Goal: Task Accomplishment & Management: Manage account settings

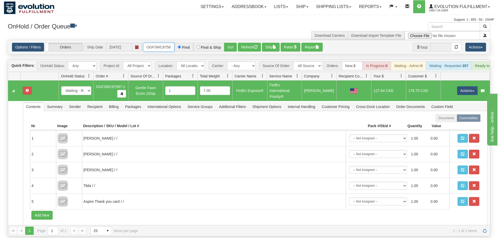
click at [161, 43] on input "OGF3WC87587-1" at bounding box center [158, 47] width 31 height 9
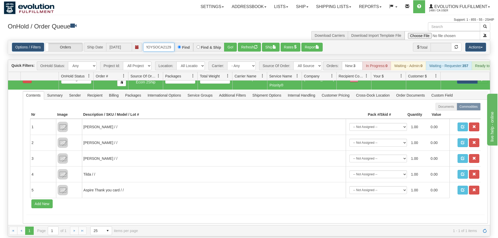
scroll to position [0, 7]
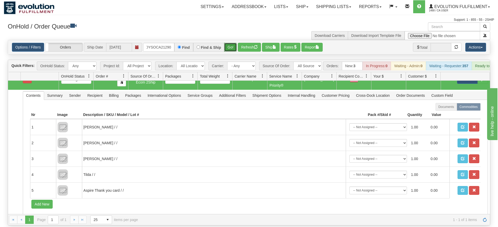
click at [229, 51] on div "Is equal to Is not equal to Contains Does not contains CAD USD EUR ZAR [PERSON_…" at bounding box center [249, 132] width 490 height 185
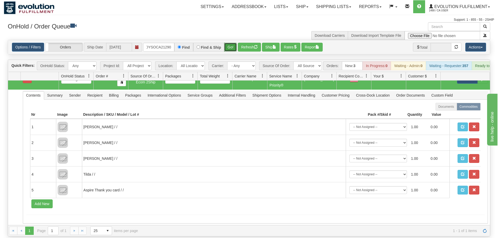
click at [231, 43] on button "Go!" at bounding box center [230, 47] width 13 height 9
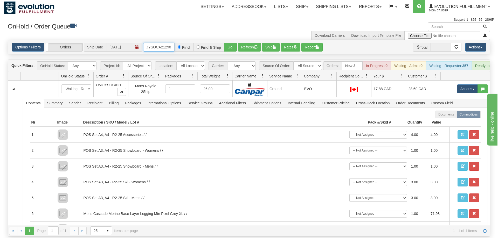
click at [167, 43] on input "OMOYSOCA21290" at bounding box center [158, 47] width 31 height 9
click at [232, 50] on div "Is equal to Is not equal to Contains Does not contains CAD USD EUR ZAR [PERSON_…" at bounding box center [249, 138] width 490 height 197
click at [229, 43] on button "Go!" at bounding box center [230, 47] width 13 height 9
click at [161, 43] on input "OMOYSOCA21287" at bounding box center [158, 47] width 31 height 9
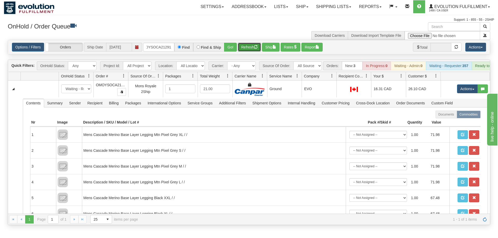
drag, startPoint x: 242, startPoint y: 40, endPoint x: 236, endPoint y: 50, distance: 11.1
click at [240, 51] on div "Is equal to Is not equal to Contains Does not contains CAD USD EUR ZAR [PERSON_…" at bounding box center [249, 132] width 490 height 185
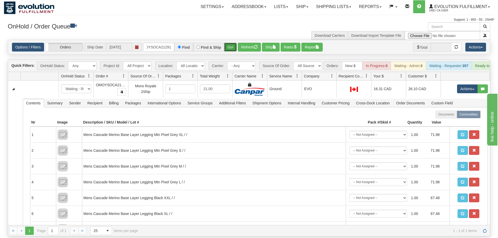
click at [228, 43] on button "Go!" at bounding box center [230, 47] width 13 height 9
click at [151, 43] on input "OMOYSOCA21291" at bounding box center [158, 47] width 31 height 9
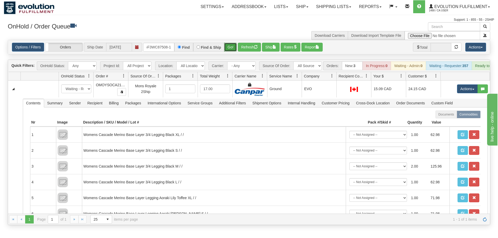
click at [230, 50] on div "Is equal to Is not equal to Contains Does not contains CAD USD EUR ZAR [PERSON_…" at bounding box center [249, 132] width 490 height 185
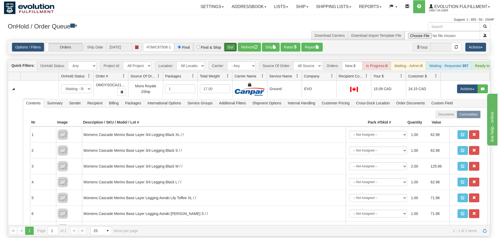
click at [229, 43] on button "Go!" at bounding box center [230, 47] width 13 height 9
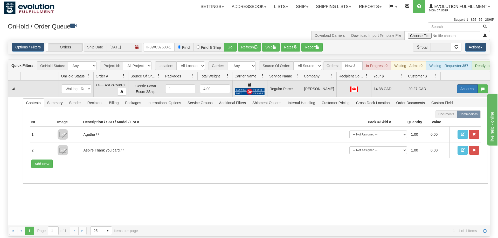
click at [458, 85] on button "Actions" at bounding box center [467, 89] width 21 height 9
click at [451, 110] on span "Rate All Services" at bounding box center [456, 112] width 31 height 4
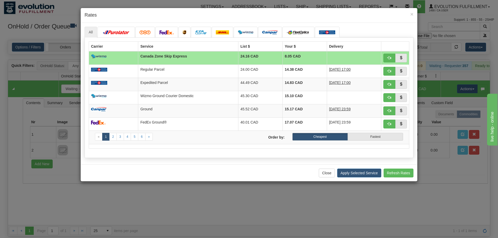
click at [229, 159] on div "All 8.05" at bounding box center [249, 94] width 337 height 142
click at [391, 84] on span "button" at bounding box center [389, 84] width 4 height 4
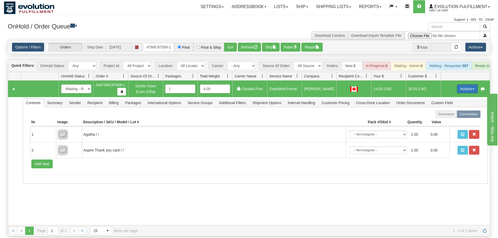
click at [461, 85] on button "Actions" at bounding box center [467, 89] width 21 height 9
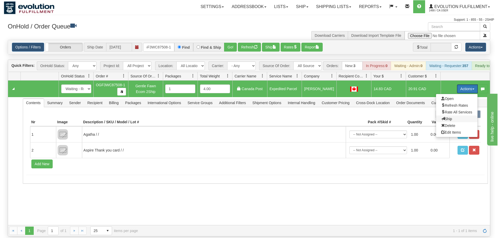
click at [448, 117] on span "Ship" at bounding box center [446, 119] width 11 height 4
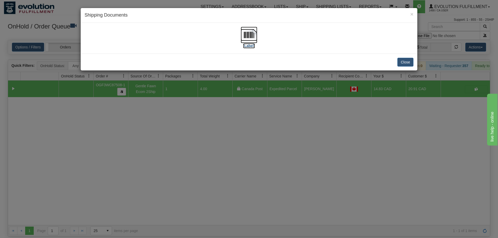
click at [245, 32] on img at bounding box center [249, 35] width 17 height 17
drag, startPoint x: 181, startPoint y: 157, endPoint x: 143, endPoint y: 31, distance: 131.9
click at [181, 155] on div "× Shipping Documents [Label] Close" at bounding box center [249, 119] width 498 height 238
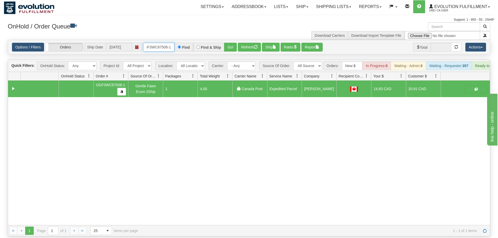
click at [155, 43] on input "OGF3WC87508-1" at bounding box center [158, 47] width 31 height 9
drag, startPoint x: 229, startPoint y: 41, endPoint x: 230, endPoint y: 38, distance: 3.3
click at [229, 51] on div "Is equal to Is not equal to Contains Does not contains CAD USD EUR ZAR [PERSON_…" at bounding box center [249, 138] width 490 height 197
click at [230, 43] on button "Go!" at bounding box center [230, 47] width 13 height 9
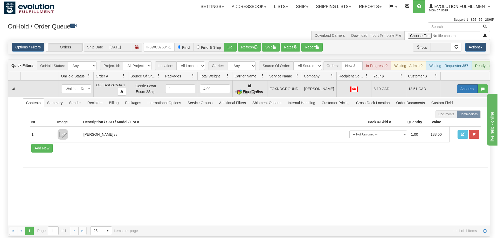
click at [469, 85] on button "Actions" at bounding box center [467, 89] width 21 height 9
click at [450, 117] on span "Ship" at bounding box center [446, 119] width 11 height 4
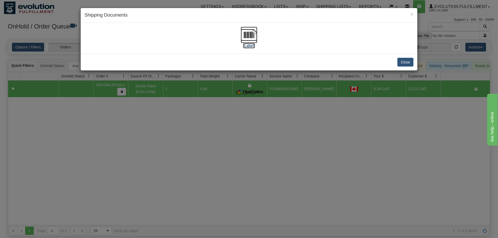
click at [247, 33] on img at bounding box center [249, 35] width 17 height 17
drag, startPoint x: 137, startPoint y: 121, endPoint x: 129, endPoint y: 1, distance: 120.3
click at [141, 110] on div "× Shipping Documents [Label] Close" at bounding box center [249, 119] width 498 height 238
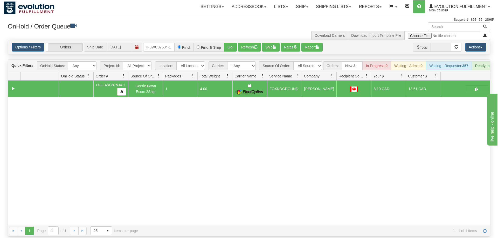
click at [160, 45] on div "Options / Filters Group Shipments Orders Ship Date [DATE] OGF3WC87534-1 Find Fi…" at bounding box center [249, 47] width 482 height 14
click at [161, 43] on input "OGF3WC87534-1" at bounding box center [158, 47] width 31 height 9
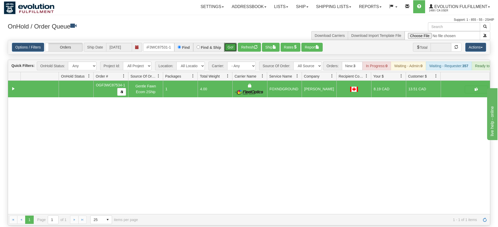
click at [231, 52] on div "Is equal to Is not equal to Contains Does not contains CAD USD EUR ZAR [PERSON_…" at bounding box center [249, 132] width 490 height 185
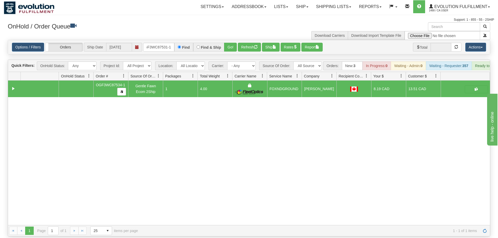
click at [231, 40] on div "Options / Filters Group Shipments Orders Ship Date [DATE] OGF3WC87531-1 Find Fi…" at bounding box center [249, 47] width 482 height 14
click at [225, 43] on button "Go!" at bounding box center [230, 47] width 13 height 9
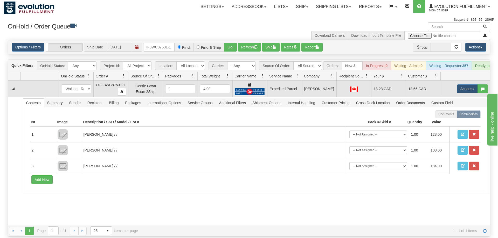
click at [467, 87] on td "Actions Open Refresh Rates Rate All Services Ship Delete Edit Items" at bounding box center [465, 89] width 49 height 17
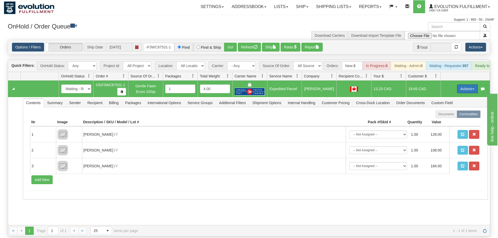
click at [470, 85] on button "Actions" at bounding box center [467, 89] width 21 height 9
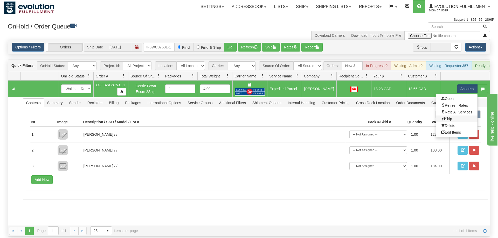
click at [458, 116] on link "Ship" at bounding box center [456, 119] width 41 height 7
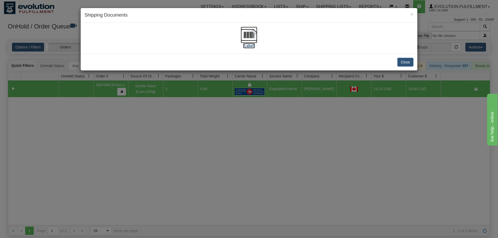
click at [253, 37] on img at bounding box center [249, 35] width 17 height 17
drag, startPoint x: 136, startPoint y: 113, endPoint x: 144, endPoint y: 74, distance: 40.3
click at [137, 110] on div "× Shipping Documents [Label] Close" at bounding box center [249, 119] width 498 height 238
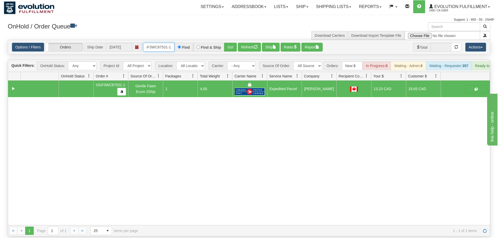
click at [153, 43] on input "OGF3WC87531-1" at bounding box center [158, 47] width 31 height 9
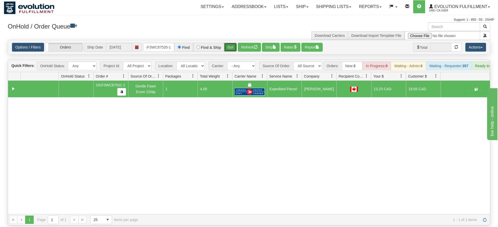
click at [236, 51] on div "Is equal to Is not equal to Contains Does not contains CAD USD EUR ZAR [PERSON_…" at bounding box center [249, 132] width 490 height 185
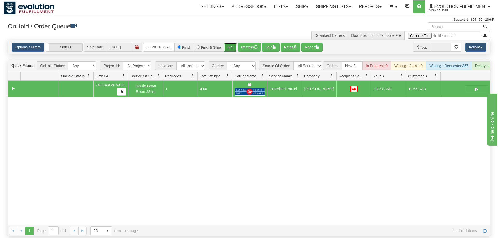
click at [228, 43] on button "Go!" at bounding box center [230, 47] width 13 height 9
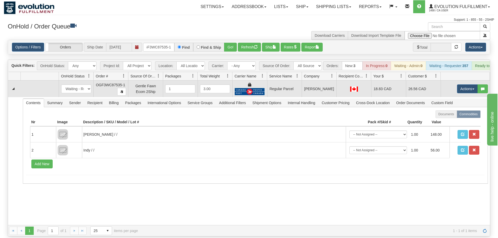
click at [463, 86] on td "Actions Open Refresh Rates Rate All Services Ship Delete Edit Items" at bounding box center [465, 89] width 49 height 17
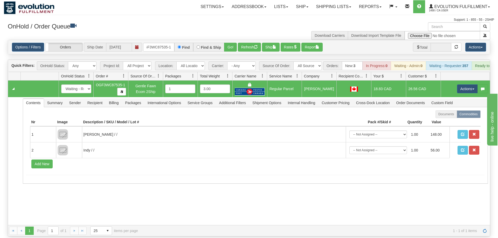
click at [461, 86] on td "Actions Open Refresh Rates Rate All Services Ship Delete Edit Items" at bounding box center [465, 89] width 49 height 17
click at [463, 85] on button "Actions" at bounding box center [467, 89] width 21 height 9
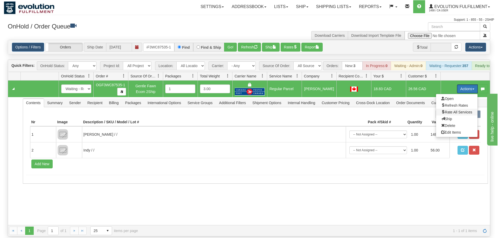
click at [452, 110] on span "Rate All Services" at bounding box center [456, 112] width 31 height 4
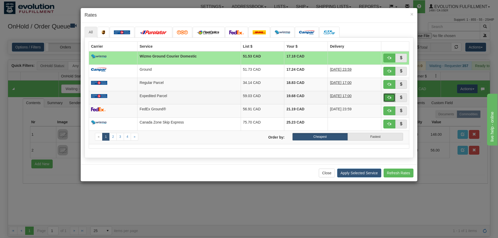
click at [391, 99] on span "button" at bounding box center [389, 98] width 4 height 4
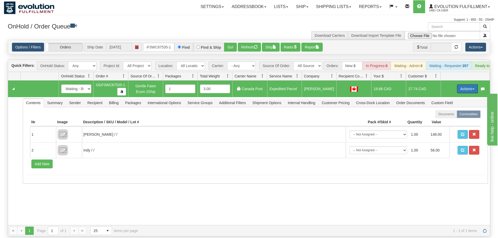
click at [461, 85] on button "Actions" at bounding box center [467, 89] width 21 height 9
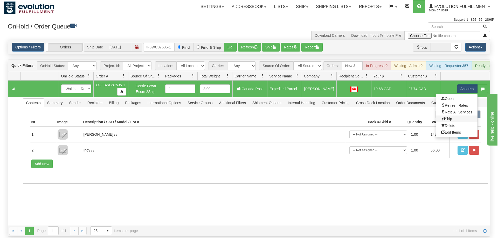
click at [454, 116] on link "Ship" at bounding box center [456, 119] width 41 height 7
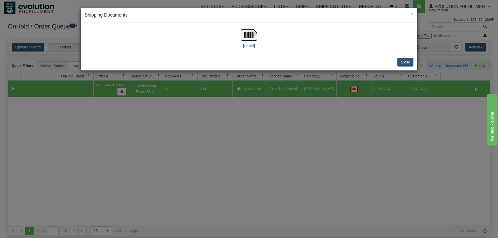
drag, startPoint x: 229, startPoint y: 25, endPoint x: 253, endPoint y: 37, distance: 26.9
click at [233, 26] on div "[Label]" at bounding box center [249, 38] width 337 height 31
click at [253, 37] on img at bounding box center [249, 35] width 17 height 17
drag, startPoint x: 128, startPoint y: 199, endPoint x: 131, endPoint y: 32, distance: 166.8
click at [134, 191] on div "× Shipping Documents [Label] Close" at bounding box center [249, 119] width 498 height 238
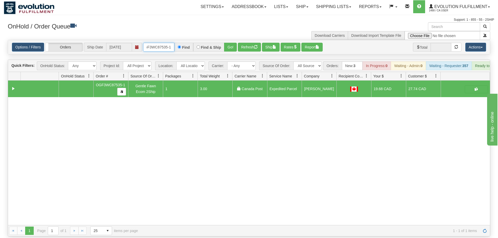
click at [157, 43] on input "OGF3WC87535-1" at bounding box center [158, 47] width 31 height 9
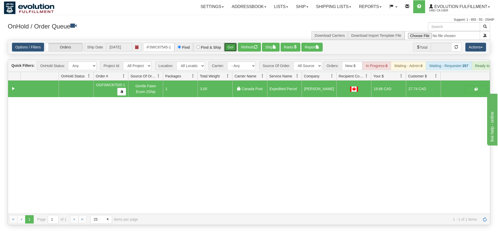
click at [233, 51] on div "Is equal to Is not equal to Contains Does not contains CAD USD EUR ZAR [PERSON_…" at bounding box center [249, 132] width 490 height 185
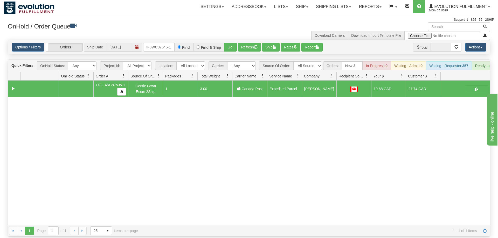
click at [227, 32] on div "OnHold / Order Queue" at bounding box center [126, 27] width 245 height 10
click at [229, 43] on button "Go!" at bounding box center [230, 47] width 13 height 9
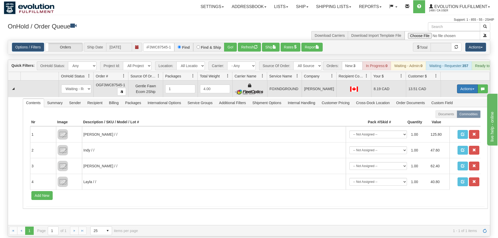
click at [468, 85] on button "Actions" at bounding box center [467, 89] width 21 height 9
click at [454, 116] on link "Ship" at bounding box center [456, 119] width 41 height 7
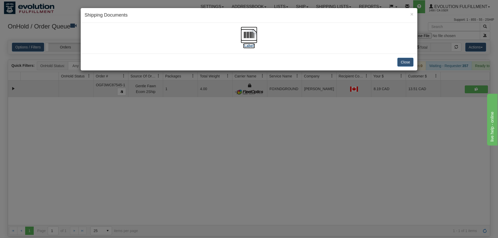
click at [249, 43] on img at bounding box center [249, 35] width 17 height 17
drag, startPoint x: 166, startPoint y: 122, endPoint x: 168, endPoint y: 117, distance: 5.5
click at [168, 117] on div "× Shipping Documents [Label] Close" at bounding box center [249, 119] width 498 height 238
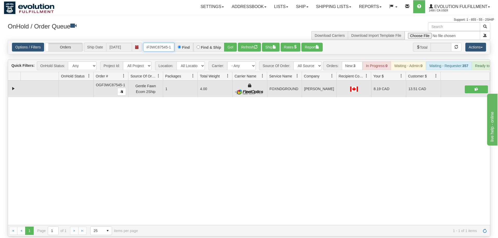
click at [154, 43] on input "OGF3WC87545-1" at bounding box center [158, 47] width 31 height 9
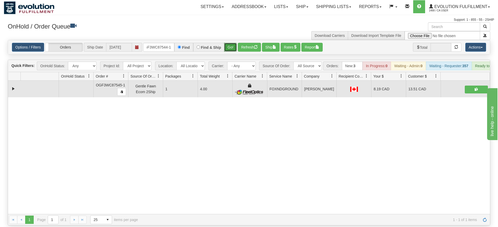
click at [232, 47] on div "Options / Filters Group Shipments Orders Ship Date [DATE] OGF3WC87544-1 Find Fi…" at bounding box center [249, 47] width 482 height 15
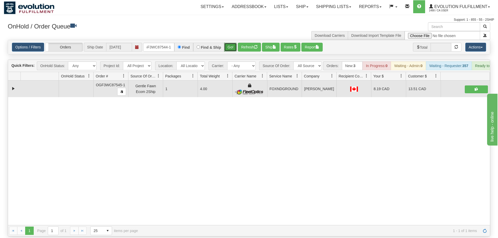
click at [235, 43] on button "Go!" at bounding box center [230, 47] width 13 height 9
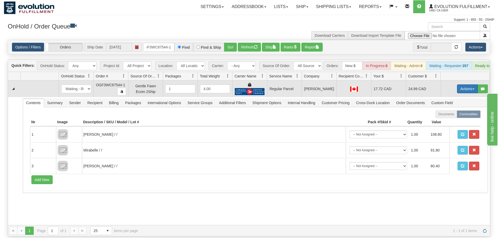
click at [462, 85] on button "Actions" at bounding box center [467, 89] width 21 height 9
click at [450, 110] on span "Rate All Services" at bounding box center [456, 112] width 31 height 4
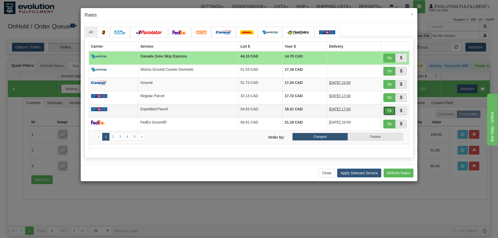
click at [391, 111] on span "button" at bounding box center [389, 111] width 4 height 4
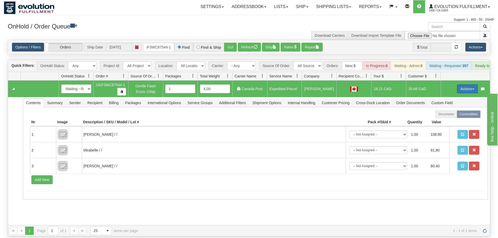
click at [463, 85] on button "Actions" at bounding box center [467, 89] width 21 height 9
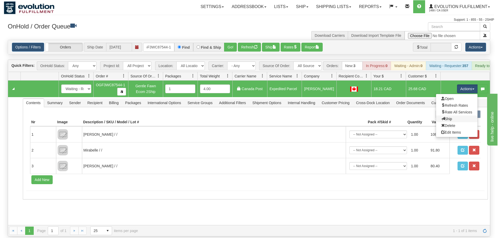
click at [455, 116] on link "Ship" at bounding box center [456, 119] width 41 height 7
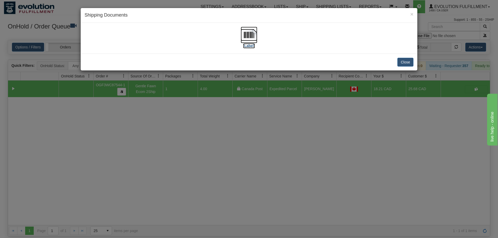
click at [241, 41] on img at bounding box center [249, 35] width 17 height 17
drag, startPoint x: 184, startPoint y: 106, endPoint x: 183, endPoint y: 53, distance: 52.6
click at [184, 104] on div "× Shipping Documents [Label] Close" at bounding box center [249, 119] width 498 height 238
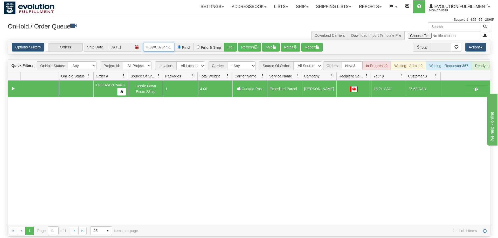
click at [166, 43] on input "OGF3WC87544-1" at bounding box center [158, 47] width 31 height 9
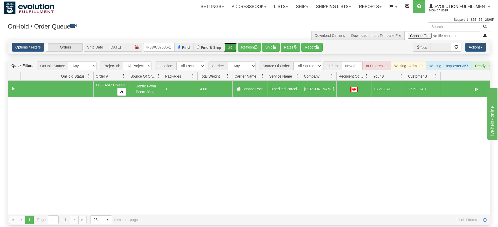
click at [233, 52] on div "Is equal to Is not equal to Contains Does not contains CAD USD EUR ZAR [PERSON_…" at bounding box center [249, 132] width 490 height 185
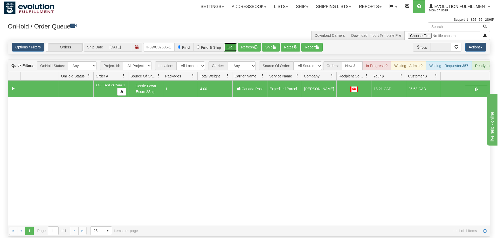
click at [233, 43] on button "Go!" at bounding box center [230, 47] width 13 height 9
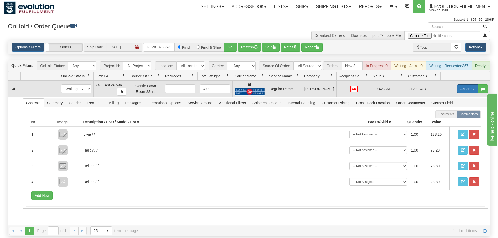
click at [466, 85] on button "Actions" at bounding box center [467, 89] width 21 height 9
click at [456, 110] on span "Rate All Services" at bounding box center [456, 112] width 31 height 4
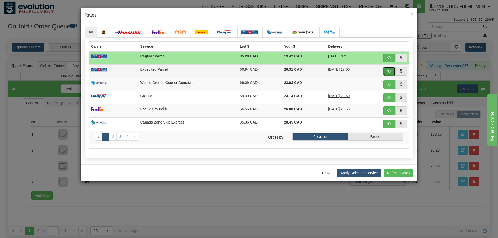
click at [388, 68] on button "button" at bounding box center [389, 71] width 12 height 9
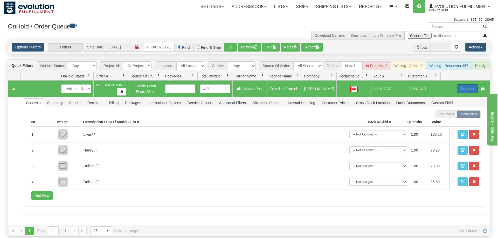
click at [461, 85] on button "Actions" at bounding box center [467, 89] width 21 height 9
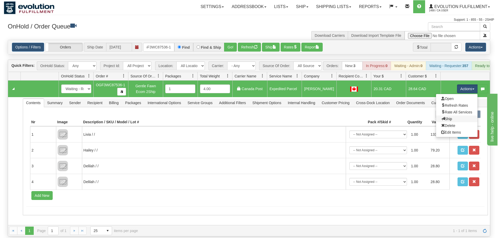
click at [452, 116] on link "Ship" at bounding box center [456, 119] width 41 height 7
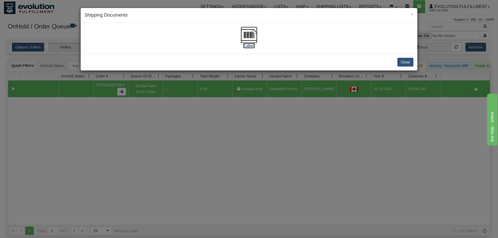
click at [253, 30] on img at bounding box center [249, 35] width 17 height 17
drag, startPoint x: 146, startPoint y: 93, endPoint x: 141, endPoint y: 39, distance: 54.7
click at [147, 92] on div "× Shipping Documents [Label] Close" at bounding box center [249, 119] width 498 height 238
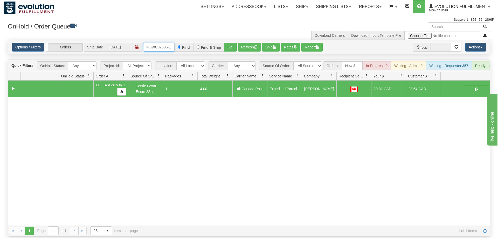
click at [151, 43] on input "oGF3WC87536-1" at bounding box center [158, 47] width 31 height 9
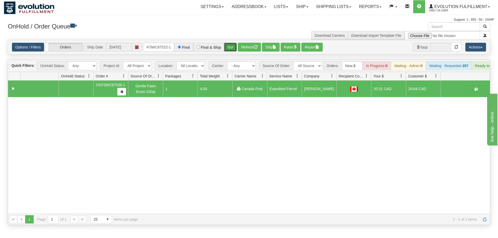
click at [232, 48] on div "Is equal to Is not equal to Contains Does not contains CAD USD EUR ZAR [PERSON_…" at bounding box center [249, 132] width 490 height 185
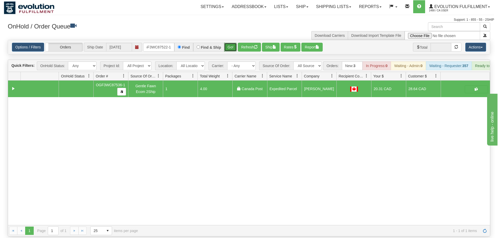
click at [231, 43] on button "Go!" at bounding box center [230, 47] width 13 height 9
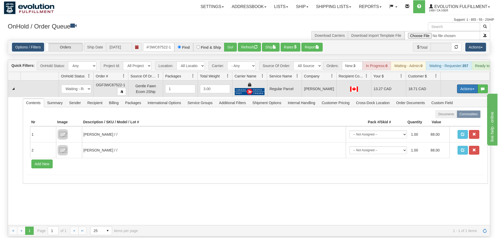
click at [462, 85] on button "Actions" at bounding box center [467, 89] width 21 height 9
click at [455, 110] on span "Rate All Services" at bounding box center [456, 112] width 31 height 4
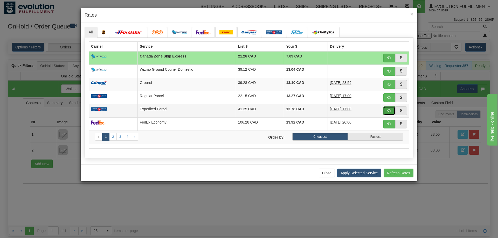
click at [391, 109] on span "button" at bounding box center [389, 111] width 4 height 4
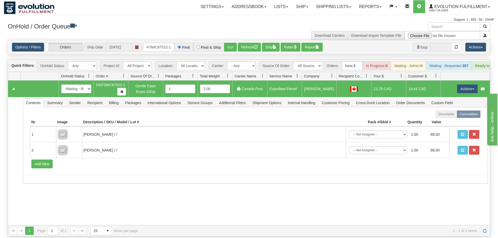
click at [473, 81] on td "Actions Open Refresh Rates Rate All Services Ship Delete Edit Items" at bounding box center [465, 89] width 49 height 17
click at [466, 85] on button "Actions" at bounding box center [467, 89] width 21 height 9
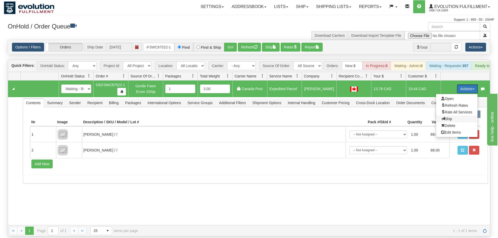
click at [446, 117] on span "Ship" at bounding box center [446, 119] width 11 height 4
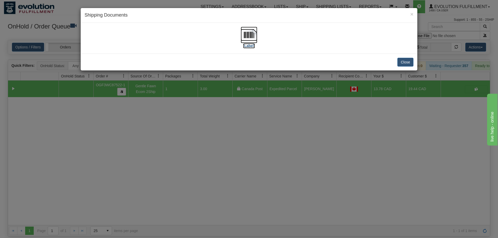
click at [250, 37] on img at bounding box center [249, 35] width 17 height 17
click at [121, 126] on div "× Shipping Documents [Label] Close" at bounding box center [249, 119] width 498 height 238
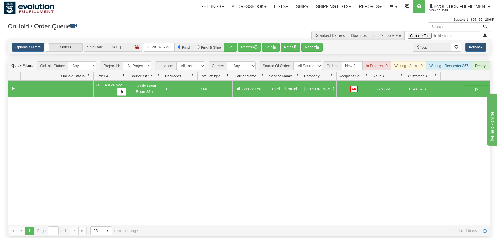
drag, startPoint x: 159, startPoint y: 33, endPoint x: 159, endPoint y: 36, distance: 3.4
click at [159, 40] on div "Options / Filters Group Shipments Orders Ship Date [DATE] oGF3WC87522-1 Find Fi…" at bounding box center [249, 47] width 482 height 14
click at [160, 43] on input "oGF3WC87522-1" at bounding box center [158, 47] width 31 height 9
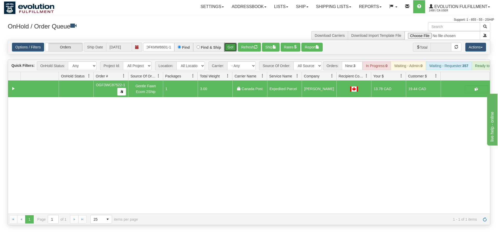
drag, startPoint x: 229, startPoint y: 40, endPoint x: 230, endPoint y: 44, distance: 3.9
click at [229, 52] on div "Is equal to Is not equal to Contains Does not contains CAD USD EUR ZAR [PERSON_…" at bounding box center [249, 132] width 490 height 185
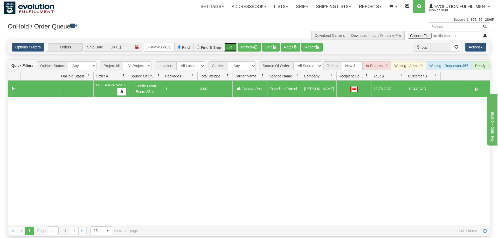
click at [231, 43] on button "Go!" at bounding box center [230, 47] width 13 height 9
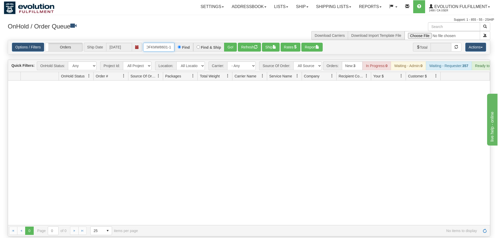
click at [158, 43] on input "OFKMW8601-1" at bounding box center [158, 47] width 31 height 9
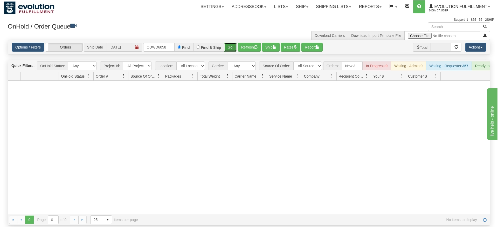
click at [233, 50] on div "Is equal to Is not equal to Contains Does not contains CAD USD EUR ZAR [PERSON_…" at bounding box center [249, 132] width 490 height 185
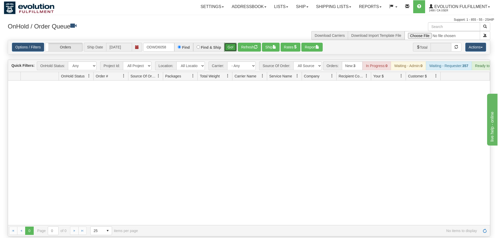
click at [232, 43] on button "Go!" at bounding box center [230, 47] width 13 height 9
click at [162, 43] on input "ODWD6058" at bounding box center [158, 47] width 31 height 9
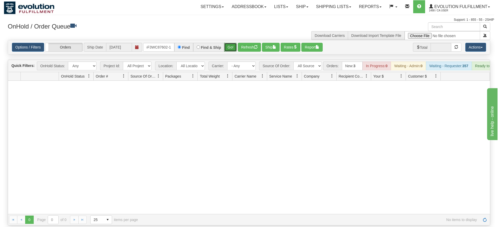
click at [234, 51] on div "Is equal to Is not equal to Contains Does not contains CAD USD EUR ZAR [PERSON_…" at bounding box center [249, 132] width 490 height 185
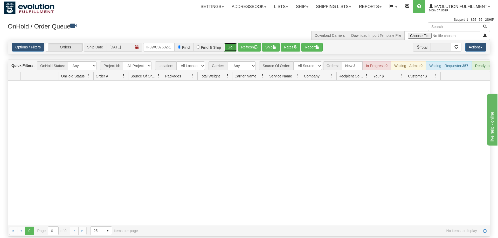
click at [233, 43] on button "Go!" at bounding box center [230, 47] width 13 height 9
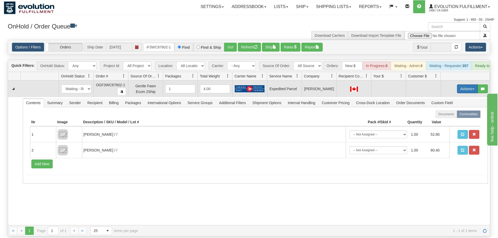
click at [458, 85] on button "Actions" at bounding box center [467, 89] width 21 height 9
click at [449, 103] on span "Refresh Rates" at bounding box center [454, 105] width 27 height 4
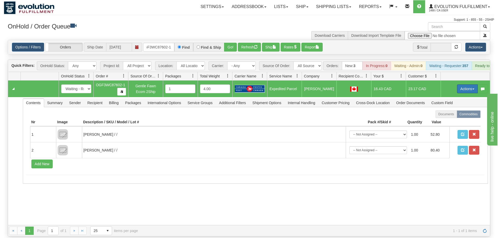
click at [462, 85] on button "Actions" at bounding box center [467, 89] width 21 height 9
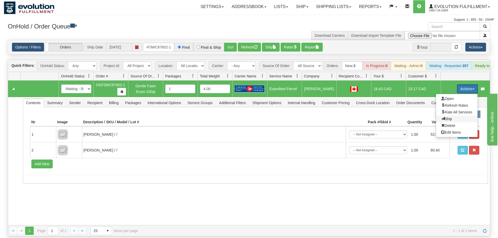
click at [451, 116] on link "Ship" at bounding box center [456, 119] width 41 height 7
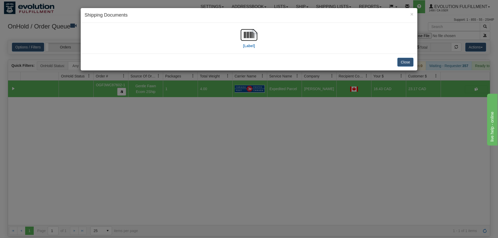
click at [240, 33] on div "[Label]" at bounding box center [249, 38] width 329 height 23
click at [246, 36] on img at bounding box center [249, 35] width 17 height 17
drag, startPoint x: 187, startPoint y: 127, endPoint x: 125, endPoint y: 3, distance: 138.9
click at [189, 118] on div "× Shipping Documents [Label] Close" at bounding box center [249, 119] width 498 height 238
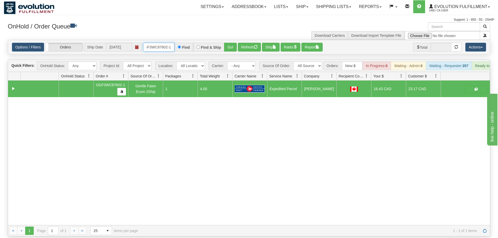
click at [163, 43] on input "OGF3WC87602-1" at bounding box center [158, 47] width 31 height 9
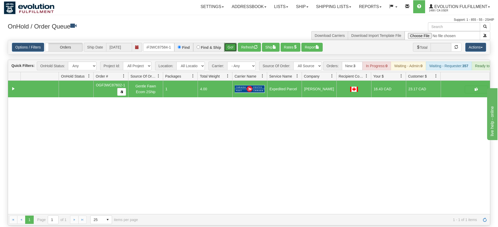
click at [234, 51] on div "Is equal to Is not equal to Contains Does not contains CAD USD EUR ZAR [PERSON_…" at bounding box center [249, 132] width 490 height 185
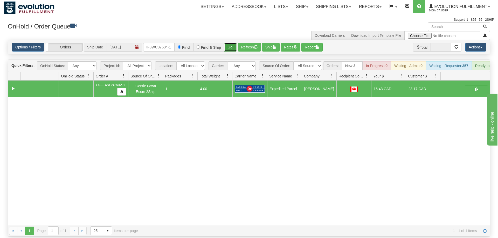
click at [229, 43] on button "Go!" at bounding box center [230, 47] width 13 height 9
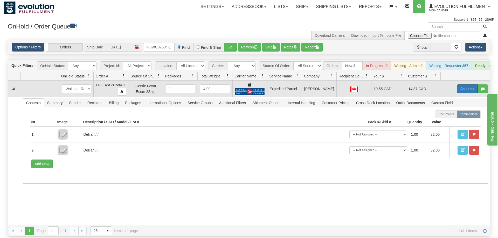
click at [467, 85] on button "Actions" at bounding box center [467, 89] width 21 height 9
click at [454, 116] on link "Ship" at bounding box center [456, 119] width 41 height 7
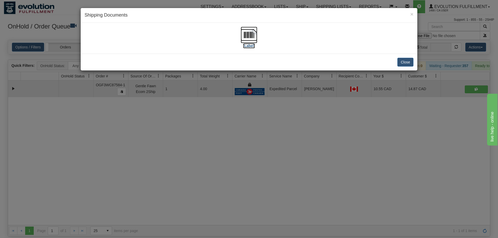
click at [250, 32] on img at bounding box center [249, 35] width 17 height 17
click at [155, 97] on div "× Shipping Documents [Label] Close" at bounding box center [249, 119] width 498 height 238
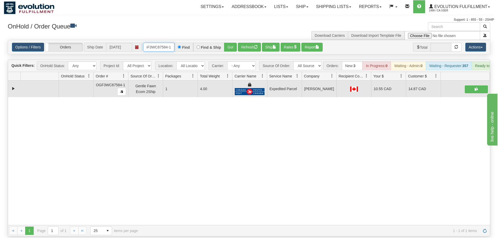
click at [171, 43] on input "OGF3WC87584-1" at bounding box center [158, 47] width 31 height 9
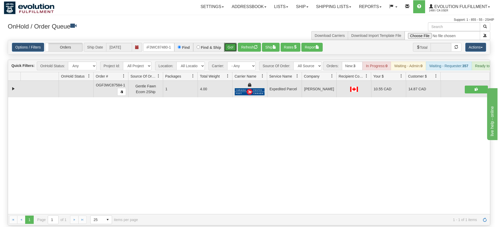
drag, startPoint x: 227, startPoint y: 40, endPoint x: 228, endPoint y: 51, distance: 11.7
click at [228, 51] on div "Is equal to Is not equal to Contains Does not contains CAD USD EUR ZAR [PERSON_…" at bounding box center [249, 132] width 490 height 185
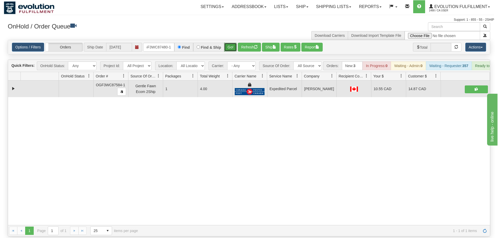
click at [236, 43] on button "Go!" at bounding box center [230, 47] width 13 height 9
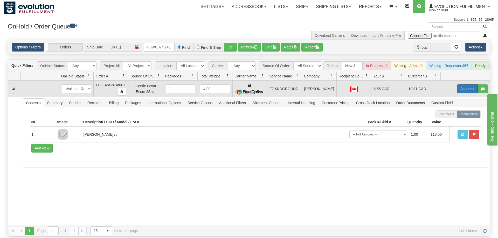
click at [465, 85] on button "Actions" at bounding box center [467, 89] width 21 height 9
click at [448, 117] on span "Ship" at bounding box center [446, 119] width 11 height 4
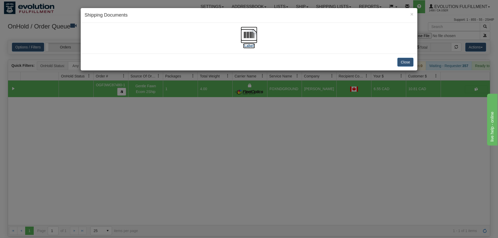
click at [249, 33] on img at bounding box center [249, 35] width 17 height 17
click at [146, 113] on div "× Shipping Documents [Label] Close" at bounding box center [249, 119] width 498 height 238
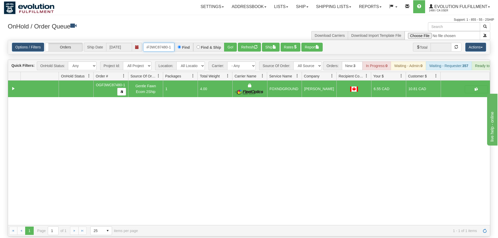
click at [158, 43] on input "OGF3WC87480-1" at bounding box center [158, 47] width 31 height 9
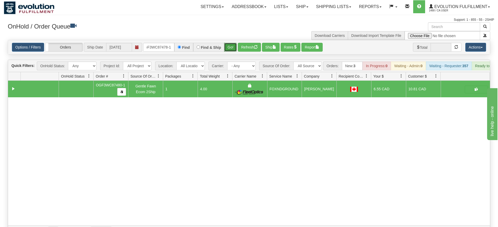
drag, startPoint x: 236, startPoint y: 40, endPoint x: 230, endPoint y: 35, distance: 8.5
click at [236, 50] on div "Is equal to Is not equal to Contains Does not contains CAD USD EUR ZAR [PERSON_…" at bounding box center [249, 138] width 490 height 197
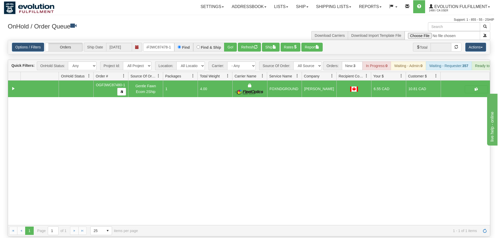
click at [229, 40] on div "Options / Filters Group Shipments Orders Ship Date [DATE] OGF3WC87478-1 Find Fi…" at bounding box center [249, 47] width 482 height 14
click at [230, 43] on button "Go!" at bounding box center [230, 47] width 13 height 9
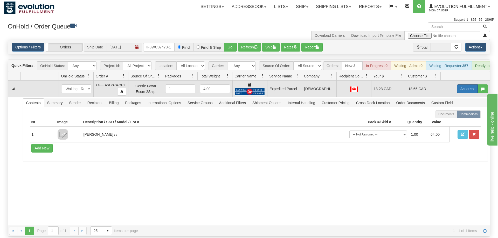
click at [474, 89] on span "button" at bounding box center [473, 89] width 2 height 1
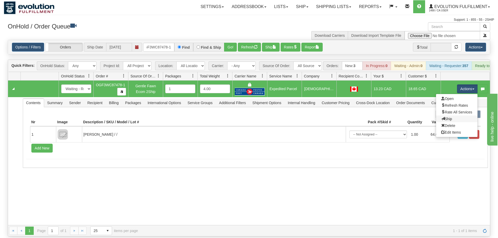
click at [458, 116] on link "Ship" at bounding box center [456, 119] width 41 height 7
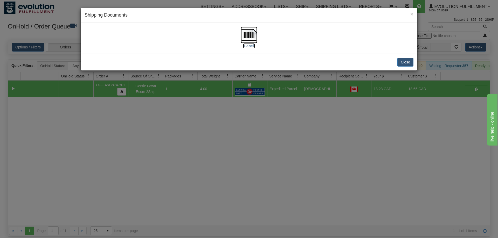
click at [249, 37] on img at bounding box center [249, 35] width 17 height 17
drag, startPoint x: 164, startPoint y: 103, endPoint x: 162, endPoint y: 38, distance: 65.9
click at [164, 100] on div "× Shipping Documents [Label] Close" at bounding box center [249, 119] width 498 height 238
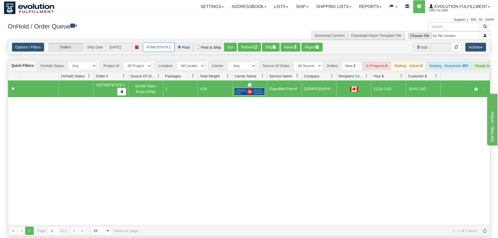
click at [162, 43] on input "OGF3WC87478-1" at bounding box center [158, 47] width 31 height 9
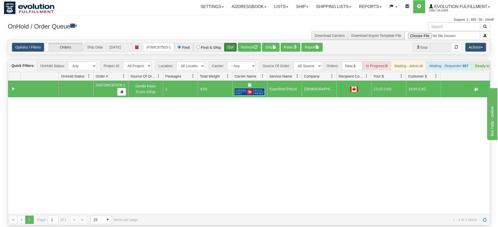
drag, startPoint x: 232, startPoint y: 41, endPoint x: 230, endPoint y: 38, distance: 3.6
click at [232, 52] on div "Is equal to Is not equal to Contains Does not contains CAD USD EUR ZAR [PERSON_…" at bounding box center [249, 132] width 490 height 185
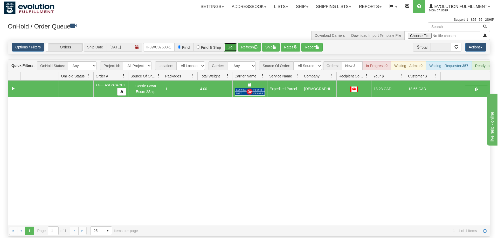
click at [230, 43] on button "Go!" at bounding box center [230, 47] width 13 height 9
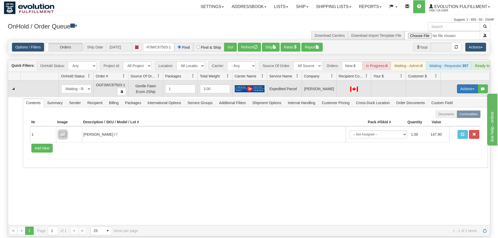
click at [470, 85] on button "Actions" at bounding box center [467, 89] width 21 height 9
click at [456, 103] on span "Refresh Rates" at bounding box center [454, 105] width 27 height 4
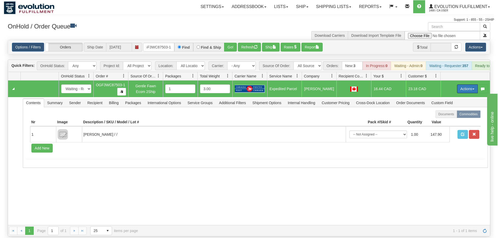
click at [463, 85] on button "Actions" at bounding box center [467, 89] width 21 height 9
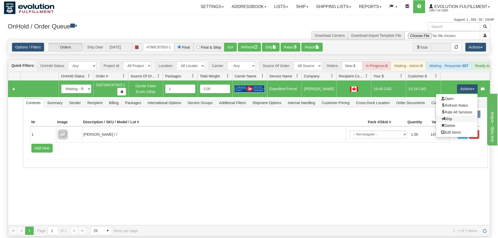
click at [455, 116] on link "Ship" at bounding box center [456, 119] width 41 height 7
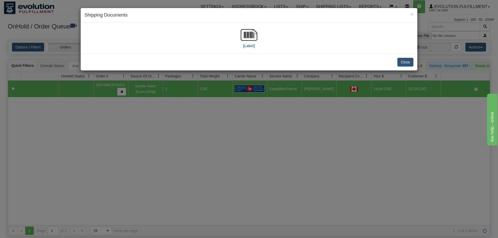
click at [261, 43] on div "[Label]" at bounding box center [249, 38] width 329 height 23
click at [251, 37] on img at bounding box center [249, 35] width 17 height 17
click at [155, 79] on div "× Shipping Documents [Label] Close" at bounding box center [249, 119] width 498 height 238
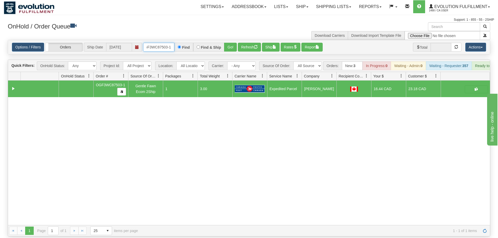
click at [160, 43] on input "OGF3WC87503-1" at bounding box center [158, 47] width 31 height 9
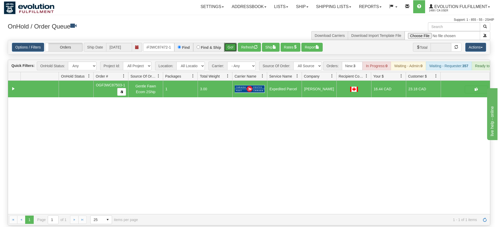
drag, startPoint x: 226, startPoint y: 38, endPoint x: 231, endPoint y: 45, distance: 8.4
click at [227, 49] on div "Is equal to Is not equal to Contains Does not contains CAD USD EUR ZAR [PERSON_…" at bounding box center [249, 132] width 490 height 185
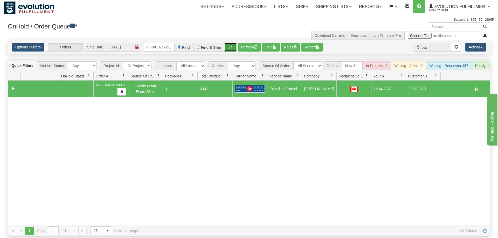
click at [233, 43] on button "Go!" at bounding box center [230, 47] width 13 height 9
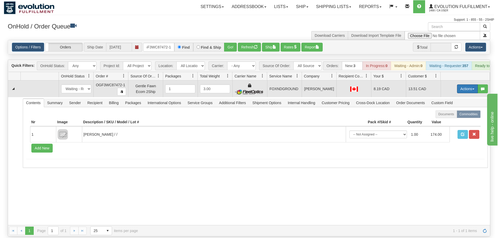
click at [472, 85] on button "Actions" at bounding box center [467, 89] width 21 height 9
click at [457, 116] on link "Ship" at bounding box center [456, 119] width 41 height 7
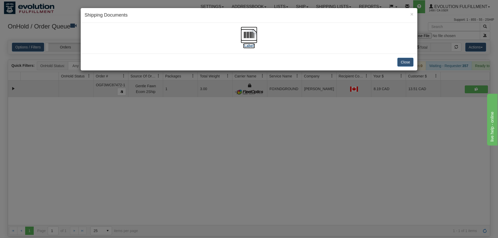
click at [244, 40] on img at bounding box center [249, 35] width 17 height 17
drag, startPoint x: 191, startPoint y: 121, endPoint x: 128, endPoint y: 1, distance: 135.5
click at [190, 117] on div "× Shipping Documents [Label] Close" at bounding box center [249, 119] width 498 height 238
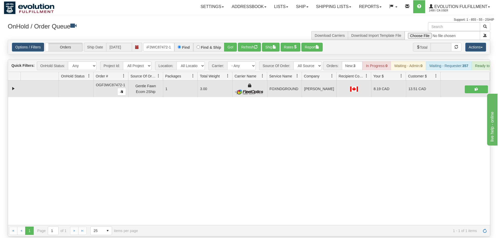
click at [160, 33] on div "× Get OnHold Shipments fields - load dt: 390 Get OnHold Shipments fields - tran…" at bounding box center [249, 129] width 490 height 214
click at [158, 44] on div "Options / Filters Group Shipments Orders Ship Date [DATE] OGF3WC87472-1 Find Fi…" at bounding box center [249, 47] width 482 height 14
click at [162, 43] on input "OGF3WC87472-1" at bounding box center [158, 47] width 31 height 9
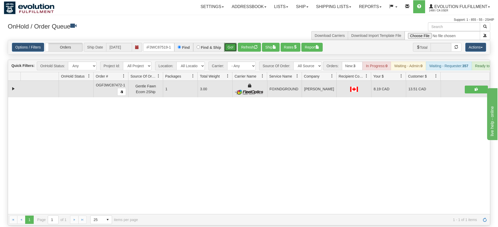
click at [228, 48] on div "Is equal to Is not equal to Contains Does not contains CAD USD EUR ZAR [PERSON_…" at bounding box center [249, 132] width 490 height 185
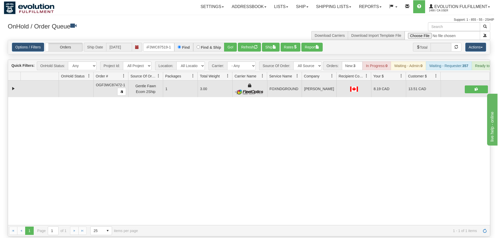
click at [229, 44] on div "Options / Filters Group Shipments Orders Ship Date [DATE] OGF3WC87519-1 Find Fi…" at bounding box center [249, 47] width 482 height 14
click at [230, 43] on button "Go!" at bounding box center [230, 47] width 13 height 9
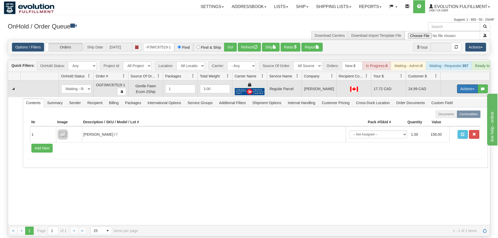
click at [464, 85] on button "Actions" at bounding box center [467, 89] width 21 height 9
click at [451, 110] on span "Rate All Services" at bounding box center [456, 112] width 31 height 4
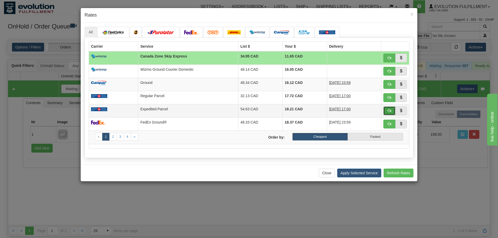
click at [388, 110] on span "button" at bounding box center [389, 111] width 4 height 4
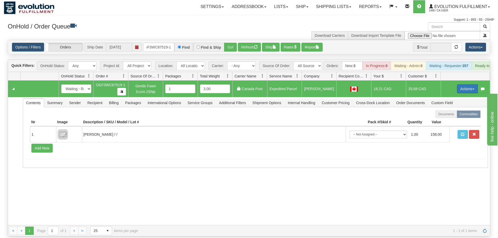
click at [470, 85] on button "Actions" at bounding box center [467, 89] width 21 height 9
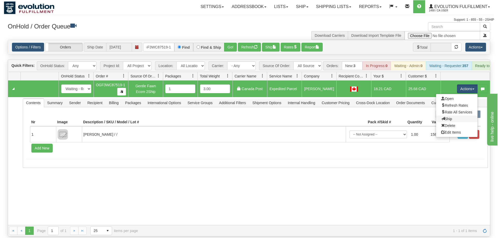
click at [462, 116] on link "Ship" at bounding box center [456, 119] width 41 height 7
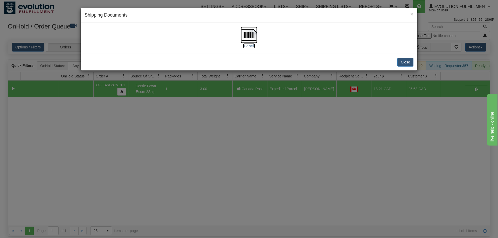
click at [249, 32] on img at bounding box center [249, 35] width 17 height 17
drag, startPoint x: 160, startPoint y: 127, endPoint x: 188, endPoint y: 57, distance: 75.7
click at [161, 126] on div "× Shipping Documents [Label] Close" at bounding box center [249, 119] width 498 height 238
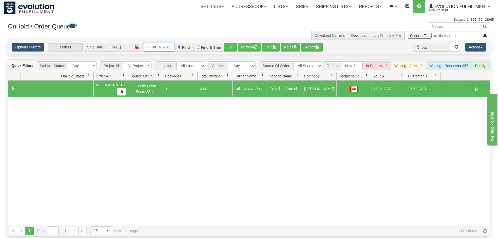
click at [168, 43] on input "OGF3WC87519-1" at bounding box center [158, 47] width 31 height 9
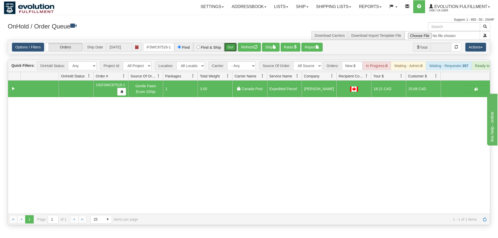
drag, startPoint x: 226, startPoint y: 37, endPoint x: 228, endPoint y: 39, distance: 3.3
click at [226, 48] on div "Is equal to Is not equal to Contains Does not contains CAD USD EUR ZAR [PERSON_…" at bounding box center [249, 132] width 490 height 185
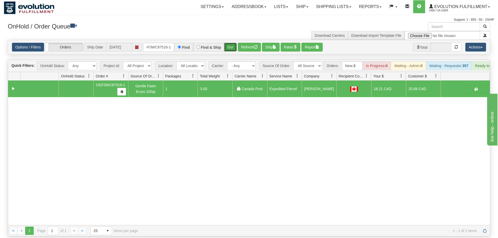
click at [228, 43] on button "Go!" at bounding box center [230, 47] width 13 height 9
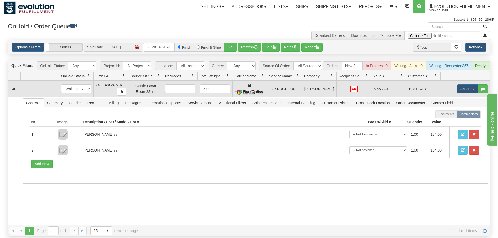
click at [464, 81] on td "Actions Open Refresh Rates Rate All Services Ship Delete Edit Items" at bounding box center [465, 89] width 49 height 17
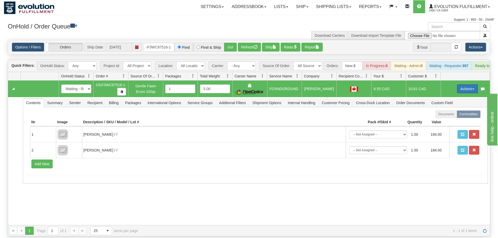
click at [462, 85] on button "Actions" at bounding box center [467, 89] width 21 height 9
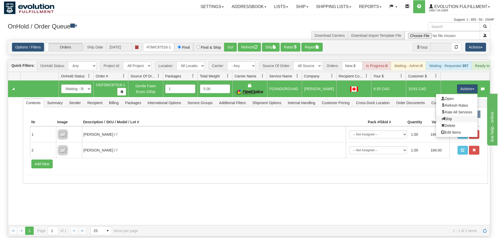
click at [457, 116] on link "Ship" at bounding box center [456, 119] width 41 height 7
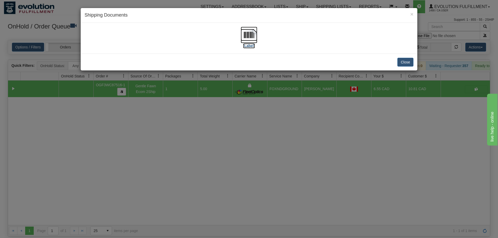
click at [248, 36] on img at bounding box center [249, 35] width 17 height 17
drag, startPoint x: 182, startPoint y: 158, endPoint x: 176, endPoint y: 73, distance: 85.5
click at [182, 157] on div "× Shipping Documents [Label] Close" at bounding box center [249, 119] width 498 height 238
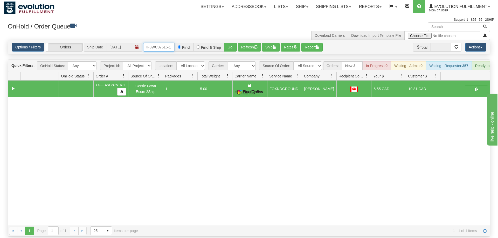
click at [170, 43] on input "OGF3WC87516-1" at bounding box center [158, 47] width 31 height 9
click at [168, 44] on input "OGF3WC87516-1" at bounding box center [158, 47] width 31 height 9
click at [473, 86] on button "button" at bounding box center [476, 90] width 23 height 8
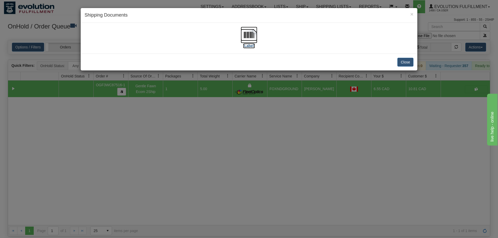
click at [248, 37] on img at bounding box center [249, 35] width 17 height 17
drag, startPoint x: 133, startPoint y: 121, endPoint x: 143, endPoint y: 89, distance: 33.3
click at [133, 121] on div "× Shipping Documents [Label] Close" at bounding box center [249, 119] width 498 height 238
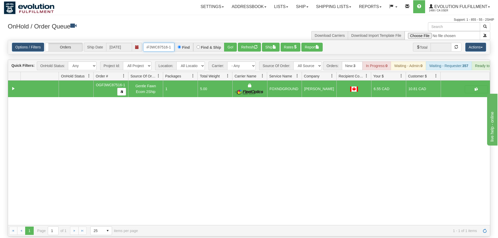
click at [159, 43] on input "OGF3WC87516-1" at bounding box center [158, 47] width 31 height 9
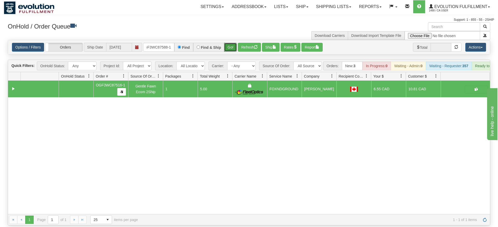
drag, startPoint x: 232, startPoint y: 40, endPoint x: 232, endPoint y: 45, distance: 4.7
click at [232, 51] on div "Is equal to Is not equal to Contains Does not contains CAD USD EUR ZAR [PERSON_…" at bounding box center [249, 132] width 490 height 185
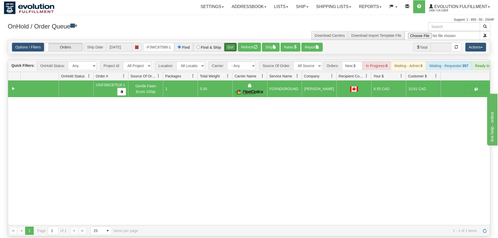
click at [233, 43] on button "Go!" at bounding box center [230, 47] width 13 height 9
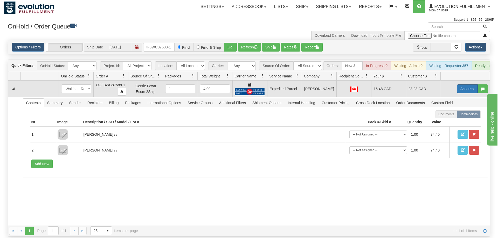
click at [472, 85] on button "Actions" at bounding box center [467, 89] width 21 height 9
click at [453, 116] on link "Ship" at bounding box center [456, 119] width 41 height 7
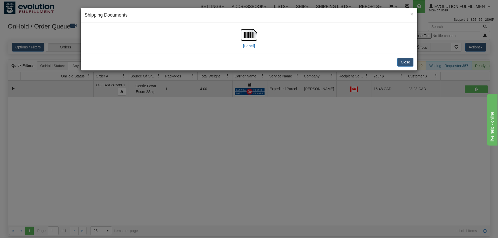
click at [145, 44] on div "[Label]" at bounding box center [249, 38] width 329 height 23
click at [249, 36] on img at bounding box center [249, 35] width 17 height 17
drag, startPoint x: 189, startPoint y: 133, endPoint x: 120, endPoint y: 43, distance: 113.7
click at [189, 131] on div "× Shipping Documents [Label] Close" at bounding box center [249, 119] width 498 height 238
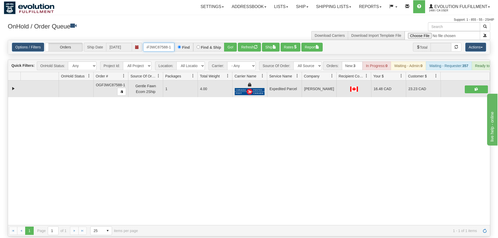
click at [155, 43] on input "OGF3WC87588-1" at bounding box center [158, 47] width 31 height 9
drag, startPoint x: 235, startPoint y: 38, endPoint x: 234, endPoint y: 50, distance: 11.2
click at [234, 50] on div "Is equal to Is not equal to Contains Does not contains CAD USD EUR ZAR [PERSON_…" at bounding box center [249, 138] width 490 height 197
click at [229, 43] on button "Go!" at bounding box center [230, 47] width 13 height 9
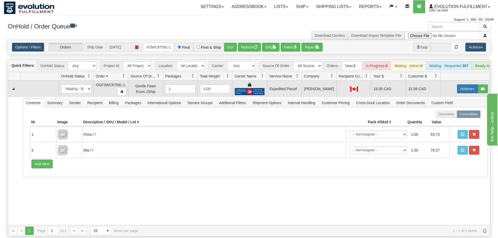
click at [466, 85] on button "Actions" at bounding box center [467, 89] width 21 height 9
click at [452, 116] on link "Ship" at bounding box center [456, 119] width 41 height 7
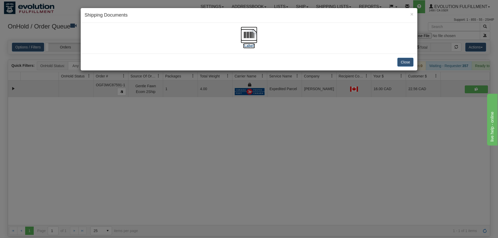
click at [251, 47] on label "[Label]" at bounding box center [249, 45] width 12 height 5
drag, startPoint x: 158, startPoint y: 180, endPoint x: 161, endPoint y: 178, distance: 3.4
click at [161, 178] on div "× Shipping Documents [Label] Close" at bounding box center [249, 119] width 498 height 238
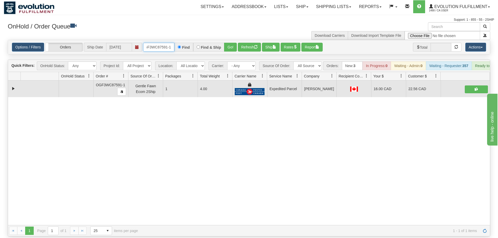
click at [163, 43] on input "OGF3WC87591-1" at bounding box center [158, 47] width 31 height 9
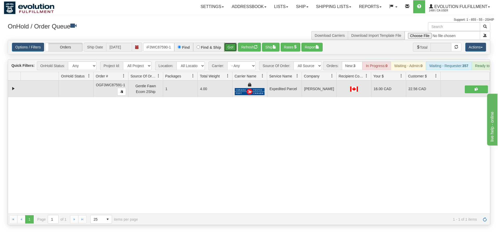
drag, startPoint x: 228, startPoint y: 38, endPoint x: 228, endPoint y: 43, distance: 4.7
click at [228, 49] on div "Is equal to Is not equal to Contains Does not contains CAD USD EUR ZAR [PERSON_…" at bounding box center [249, 132] width 490 height 185
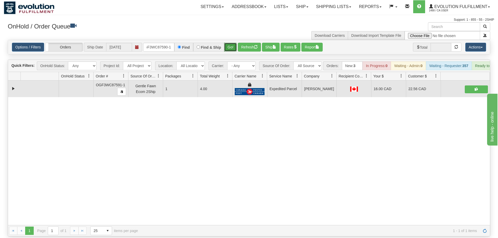
click at [229, 43] on button "Go!" at bounding box center [230, 47] width 13 height 9
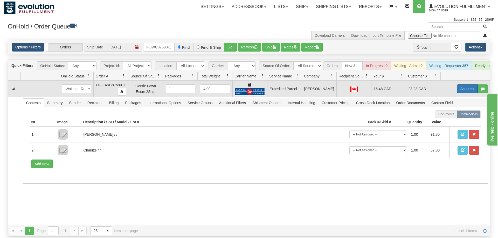
click at [472, 85] on button "Actions" at bounding box center [467, 89] width 21 height 9
click at [449, 117] on span "Ship" at bounding box center [446, 119] width 11 height 4
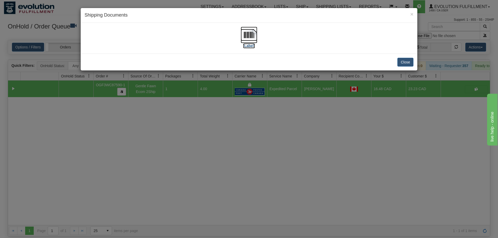
click at [252, 34] on img at bounding box center [249, 35] width 17 height 17
drag, startPoint x: 235, startPoint y: 189, endPoint x: 187, endPoint y: 46, distance: 150.7
click at [234, 181] on div "× Shipping Documents [Label] Close" at bounding box center [249, 119] width 498 height 238
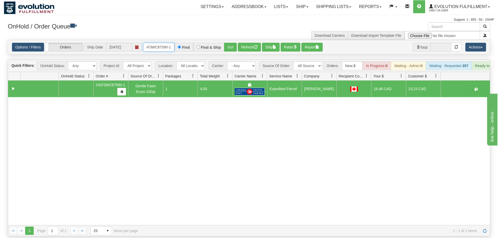
click at [169, 43] on input "OGF3WC87590-1" at bounding box center [158, 47] width 31 height 9
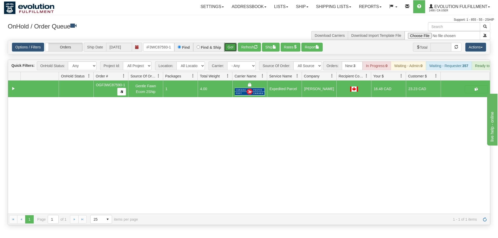
click at [230, 48] on div "Is equal to Is not equal to Contains Does not contains CAD USD EUR ZAR [PERSON_…" at bounding box center [249, 132] width 490 height 185
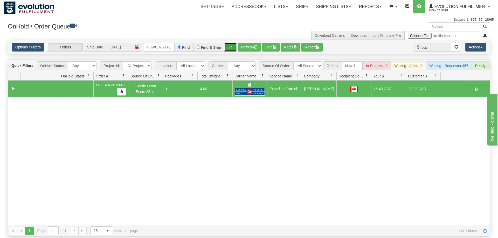
click at [230, 43] on button "Go!" at bounding box center [230, 47] width 13 height 9
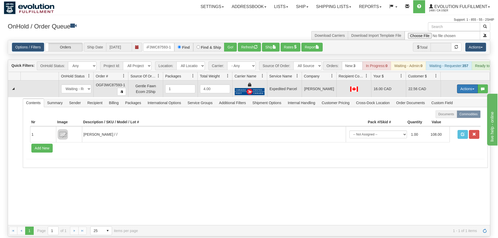
click at [472, 85] on button "Actions" at bounding box center [467, 89] width 21 height 9
click at [450, 117] on span "Ship" at bounding box center [446, 119] width 11 height 4
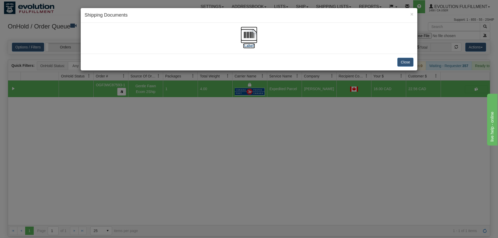
click at [241, 39] on img at bounding box center [249, 35] width 17 height 17
drag, startPoint x: 160, startPoint y: 143, endPoint x: 162, endPoint y: 135, distance: 7.6
click at [160, 142] on div "× Shipping Documents [Label] Close" at bounding box center [249, 119] width 498 height 238
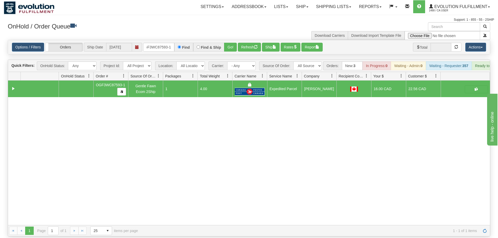
click at [157, 44] on div "Options / Filters Group Shipments Orders Ship Date [DATE] OGF3WC87593-1 Find Fi…" at bounding box center [249, 47] width 482 height 14
click at [160, 43] on input "OGF3WC87593-1" at bounding box center [158, 47] width 31 height 9
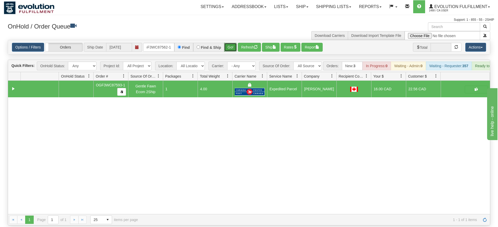
drag, startPoint x: 229, startPoint y: 39, endPoint x: 231, endPoint y: 37, distance: 3.0
click at [229, 50] on div "Is equal to Is not equal to Contains Does not contains CAD USD EUR ZAR [PERSON_…" at bounding box center [249, 132] width 490 height 185
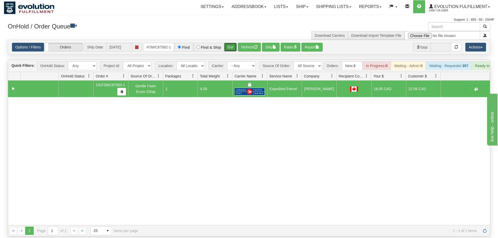
click at [231, 43] on button "Go!" at bounding box center [230, 47] width 13 height 9
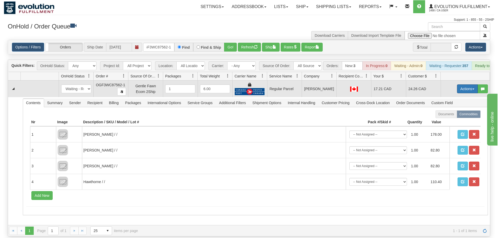
click at [462, 85] on button "Actions" at bounding box center [467, 89] width 21 height 9
click at [454, 110] on span "Rate All Services" at bounding box center [456, 112] width 31 height 4
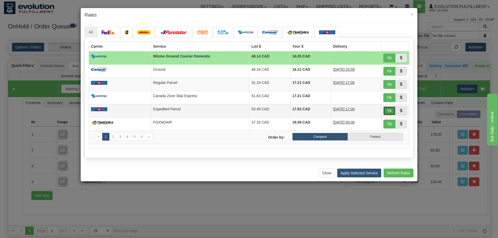
click at [392, 110] on button "button" at bounding box center [389, 111] width 12 height 9
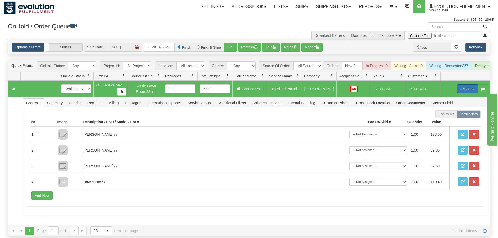
click at [466, 85] on button "Actions" at bounding box center [467, 89] width 21 height 9
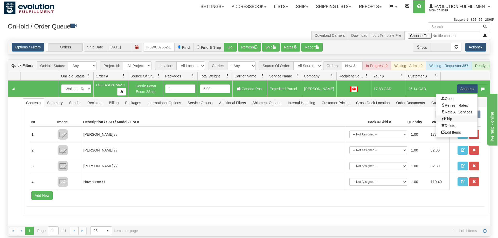
click at [452, 116] on link "Ship" at bounding box center [456, 119] width 41 height 7
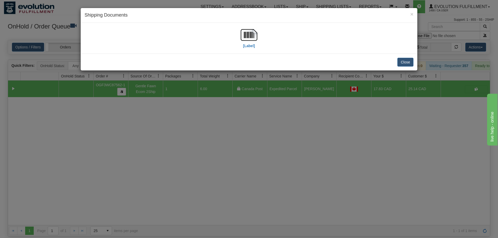
click at [244, 20] on div "× Shipping Documents" at bounding box center [249, 15] width 337 height 15
click at [244, 35] on img at bounding box center [249, 35] width 17 height 17
drag, startPoint x: 115, startPoint y: 107, endPoint x: 121, endPoint y: 6, distance: 100.7
click at [115, 103] on div "× Shipping Documents [Label] Close" at bounding box center [249, 119] width 498 height 238
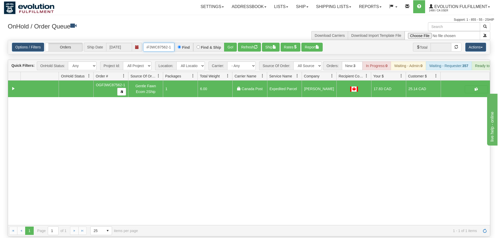
click at [154, 43] on input "OGF3WC87562-1" at bounding box center [158, 47] width 31 height 9
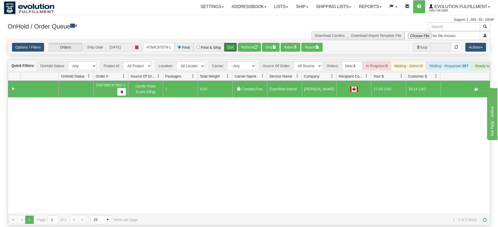
drag, startPoint x: 227, startPoint y: 39, endPoint x: 230, endPoint y: 48, distance: 9.5
click at [229, 48] on div "Is equal to Is not equal to Contains Does not contains CAD USD EUR ZAR [PERSON_…" at bounding box center [249, 132] width 490 height 185
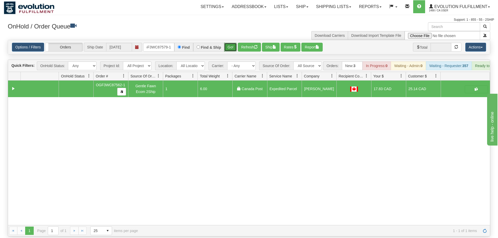
click at [233, 43] on button "Go!" at bounding box center [230, 47] width 13 height 9
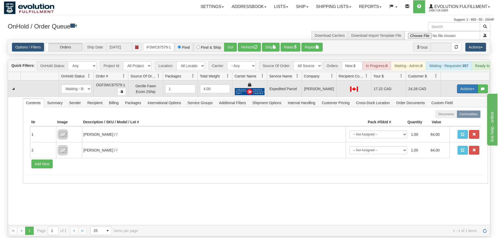
click at [474, 85] on button "Actions" at bounding box center [467, 89] width 21 height 9
click at [460, 116] on link "Ship" at bounding box center [456, 119] width 41 height 7
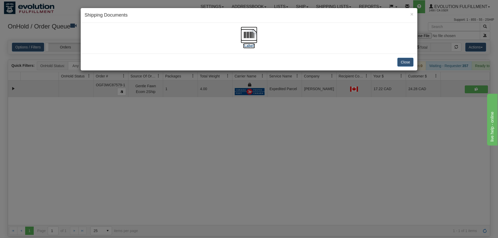
click at [252, 35] on img at bounding box center [249, 35] width 17 height 17
drag, startPoint x: 181, startPoint y: 166, endPoint x: 132, endPoint y: 39, distance: 135.8
click at [182, 157] on div "× Shipping Documents [Label] Close" at bounding box center [249, 119] width 498 height 238
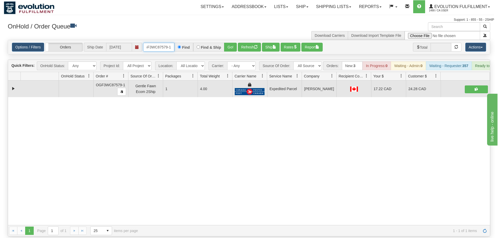
click at [153, 43] on input "OGF3WC87579-1" at bounding box center [158, 47] width 31 height 9
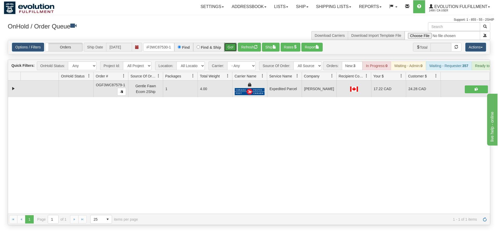
click at [227, 50] on div "Is equal to Is not equal to Contains Does not contains CAD USD EUR ZAR [PERSON_…" at bounding box center [249, 132] width 490 height 185
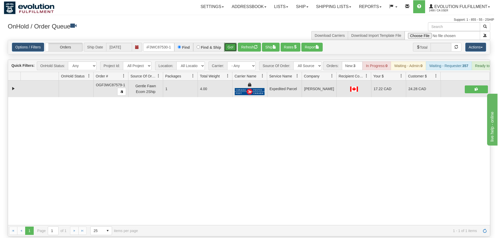
click at [229, 43] on button "Go!" at bounding box center [230, 47] width 13 height 9
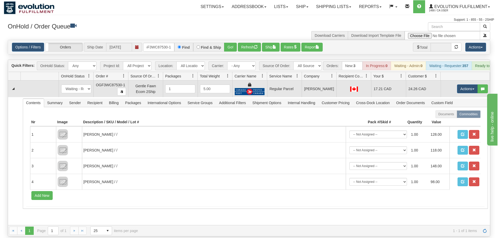
click at [453, 81] on td "Actions Open Refresh Rates Rate All Services Ship Delete Edit Items" at bounding box center [465, 89] width 49 height 17
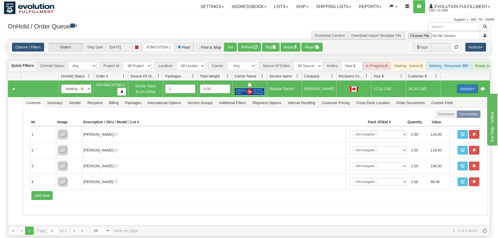
drag, startPoint x: 459, startPoint y: 81, endPoint x: 459, endPoint y: 84, distance: 3.5
click at [460, 85] on button "Actions" at bounding box center [467, 89] width 21 height 9
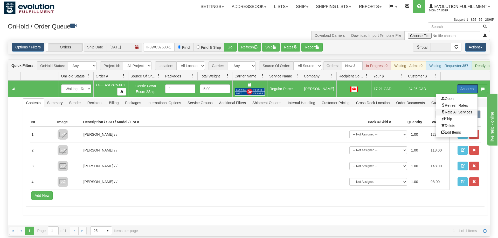
click at [455, 110] on span "Rate All Services" at bounding box center [456, 112] width 31 height 4
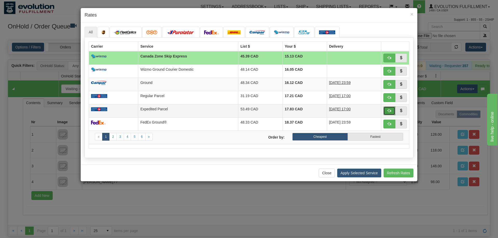
click at [393, 109] on button "button" at bounding box center [389, 111] width 12 height 9
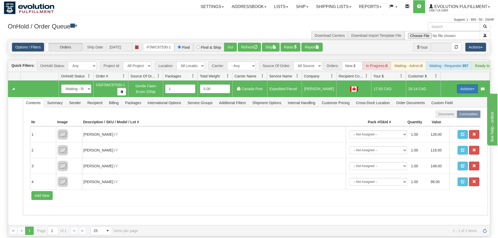
click at [463, 85] on button "Actions" at bounding box center [467, 89] width 21 height 9
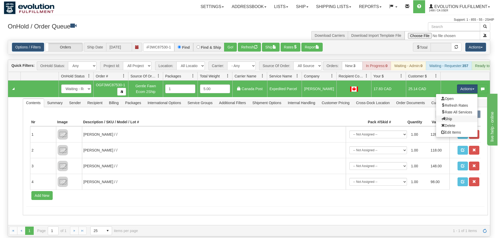
click at [457, 116] on link "Ship" at bounding box center [456, 119] width 41 height 7
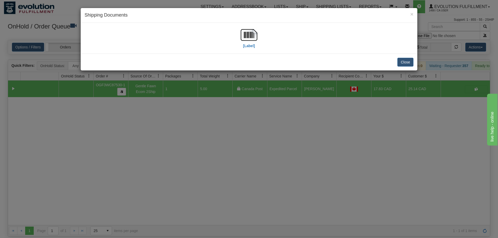
click at [261, 37] on div "[Label]" at bounding box center [249, 38] width 329 height 23
click at [247, 38] on img at bounding box center [249, 35] width 17 height 17
click at [144, 157] on div "× Shipping Documents [Label] Close" at bounding box center [249, 119] width 498 height 238
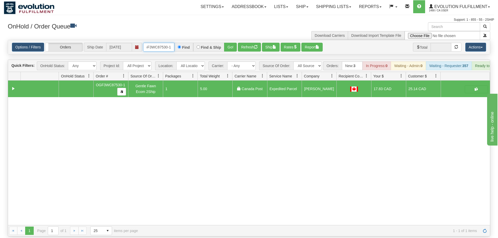
click at [159, 43] on input "OGF3WC87530-1" at bounding box center [158, 47] width 31 height 9
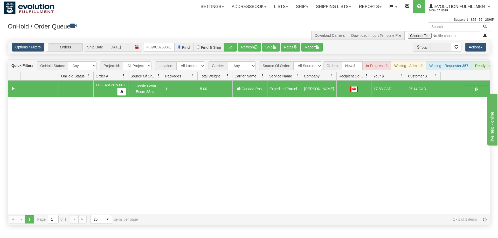
click at [224, 50] on div "Is equal to Is not equal to Contains Does not contains CAD USD EUR ZAR [PERSON_…" at bounding box center [249, 132] width 490 height 185
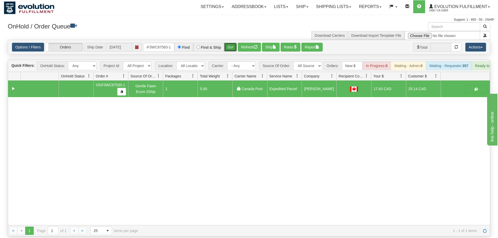
click at [232, 43] on button "Go!" at bounding box center [230, 47] width 13 height 9
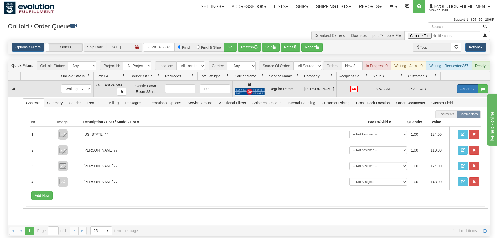
click at [464, 85] on button "Actions" at bounding box center [467, 89] width 21 height 9
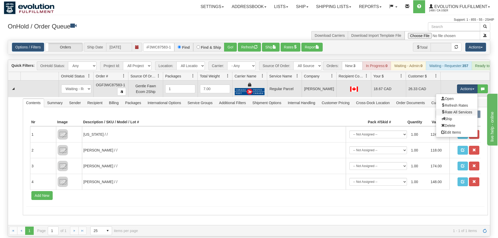
click at [454, 109] on link "Rate All Services" at bounding box center [456, 112] width 41 height 7
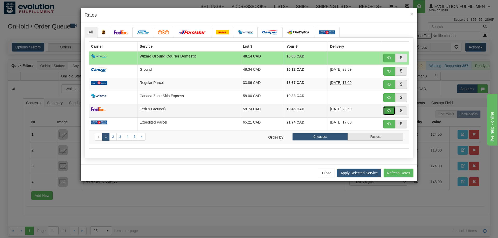
click at [391, 113] on span "button" at bounding box center [389, 111] width 4 height 4
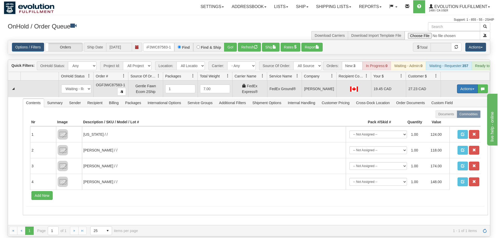
click at [464, 85] on button "Actions" at bounding box center [467, 89] width 21 height 9
click at [452, 116] on link "Ship" at bounding box center [456, 119] width 41 height 7
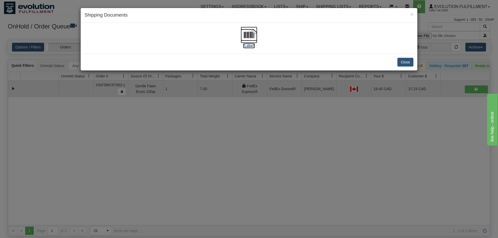
click at [255, 37] on img at bounding box center [249, 35] width 17 height 17
drag, startPoint x: 134, startPoint y: 127, endPoint x: 156, endPoint y: 37, distance: 92.7
click at [134, 123] on div "× Shipping Documents [Label] Close" at bounding box center [249, 119] width 498 height 238
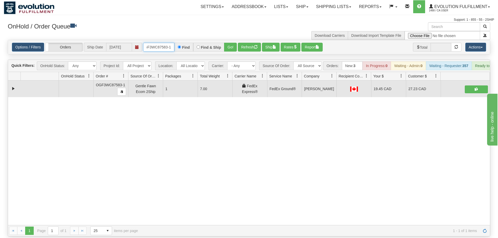
click at [161, 43] on input "OGF3WC87583-1" at bounding box center [158, 47] width 31 height 9
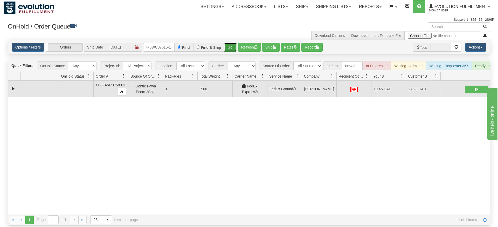
click at [233, 52] on div "Is equal to Is not equal to Contains Does not contains CAD USD EUR ZAR [PERSON_…" at bounding box center [249, 132] width 490 height 185
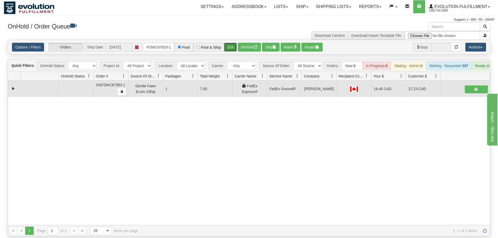
click at [233, 43] on button "Go!" at bounding box center [230, 47] width 13 height 9
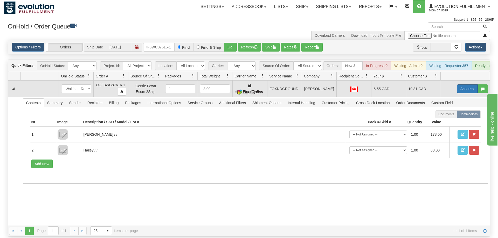
click at [466, 85] on button "Actions" at bounding box center [467, 89] width 21 height 9
click at [454, 116] on link "Ship" at bounding box center [456, 119] width 41 height 7
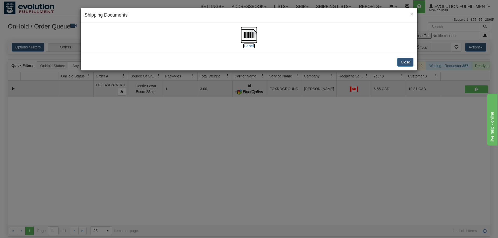
click at [255, 36] on img at bounding box center [249, 35] width 17 height 17
drag, startPoint x: 214, startPoint y: 136, endPoint x: 179, endPoint y: 71, distance: 73.6
click at [213, 134] on div "× Shipping Documents [Label] Close" at bounding box center [249, 119] width 498 height 238
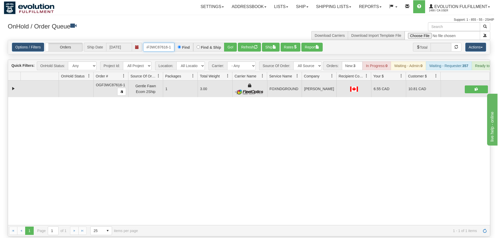
click at [159, 43] on input "OGF3WC87616-1" at bounding box center [158, 47] width 31 height 9
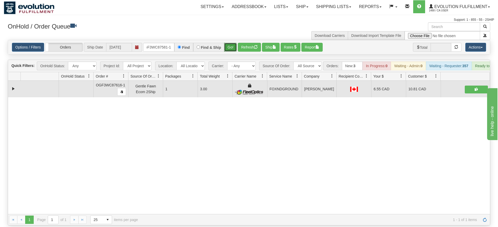
click at [230, 51] on div "Is equal to Is not equal to Contains Does not contains CAD USD EUR ZAR [PERSON_…" at bounding box center [249, 132] width 490 height 185
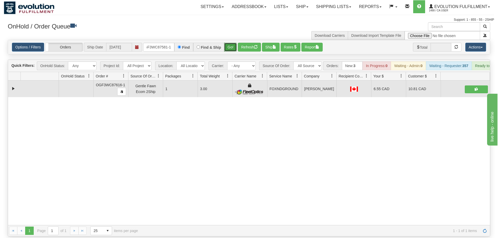
click at [232, 43] on button "Go!" at bounding box center [230, 47] width 13 height 9
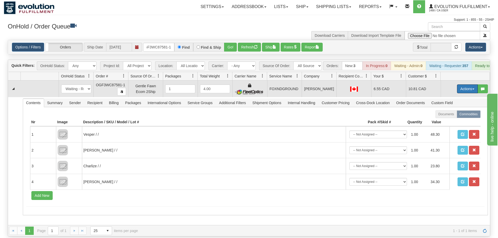
drag, startPoint x: 469, startPoint y: 83, endPoint x: 460, endPoint y: 102, distance: 20.5
click at [469, 85] on button "Actions" at bounding box center [467, 89] width 21 height 9
click at [455, 116] on link "Ship" at bounding box center [456, 119] width 41 height 7
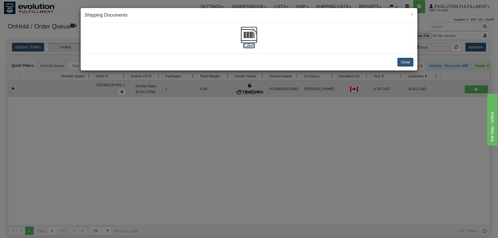
click at [257, 41] on img at bounding box center [249, 35] width 17 height 17
drag, startPoint x: 120, startPoint y: 106, endPoint x: 123, endPoint y: 103, distance: 3.5
click at [123, 103] on div "× Shipping Documents [Label] Close" at bounding box center [249, 119] width 498 height 238
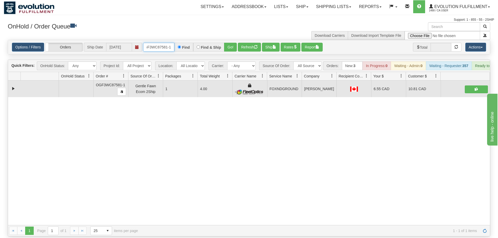
click at [153, 43] on input "OGF3WC87581-1" at bounding box center [158, 47] width 31 height 9
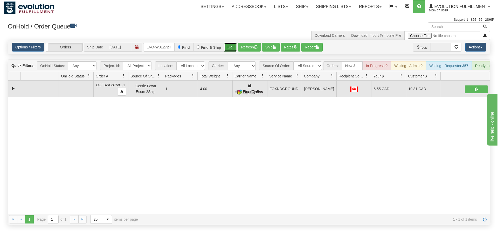
drag, startPoint x: 225, startPoint y: 38, endPoint x: 230, endPoint y: 46, distance: 9.0
click at [225, 50] on div "Is equal to Is not equal to Contains Does not contains CAD USD EUR ZAR [PERSON_…" at bounding box center [249, 132] width 490 height 185
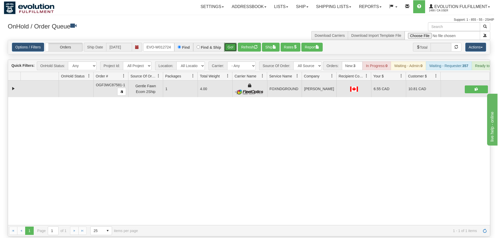
click at [232, 43] on button "Go!" at bounding box center [230, 47] width 13 height 9
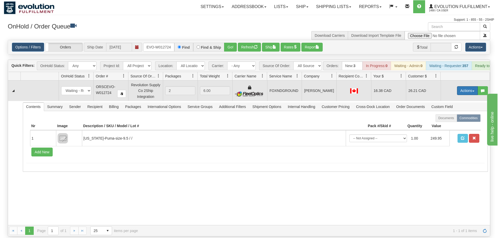
click at [466, 86] on button "Actions" at bounding box center [467, 90] width 21 height 9
click at [456, 117] on link "Ship" at bounding box center [456, 120] width 41 height 7
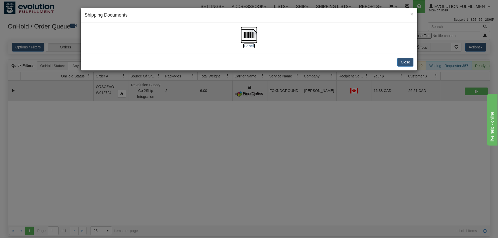
click at [246, 38] on img at bounding box center [249, 35] width 17 height 17
drag, startPoint x: 193, startPoint y: 152, endPoint x: 169, endPoint y: 60, distance: 95.9
click at [192, 146] on div "× Shipping Documents [Label] Close" at bounding box center [249, 119] width 498 height 238
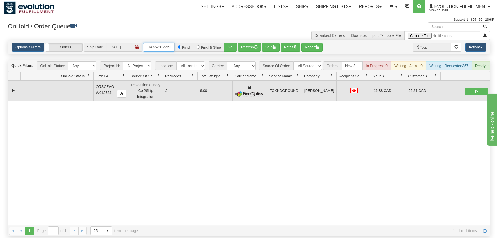
click at [162, 43] on input "ORSCEVO-W012724" at bounding box center [158, 47] width 31 height 9
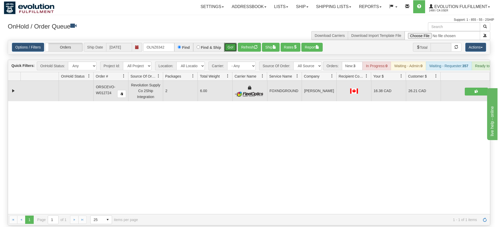
click at [230, 51] on div "Is equal to Is not equal to Contains Does not contains CAD USD EUR ZAR [PERSON_…" at bounding box center [249, 132] width 490 height 185
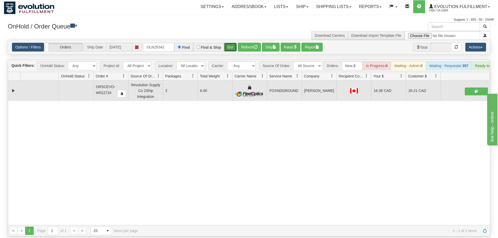
click at [230, 43] on button "Go!" at bounding box center [230, 47] width 13 height 9
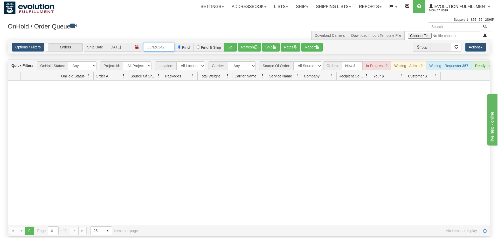
click at [156, 43] on input "OLNZ6342" at bounding box center [158, 47] width 31 height 9
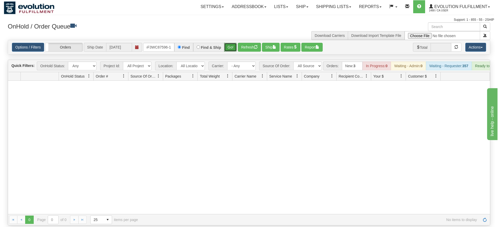
click at [233, 50] on div "Is equal to Is not equal to Contains Does not contains CAD USD EUR ZAR [PERSON_…" at bounding box center [249, 132] width 490 height 185
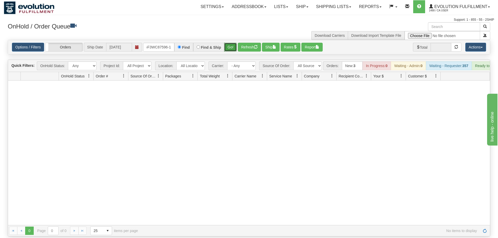
click at [230, 44] on button "Go!" at bounding box center [230, 47] width 13 height 9
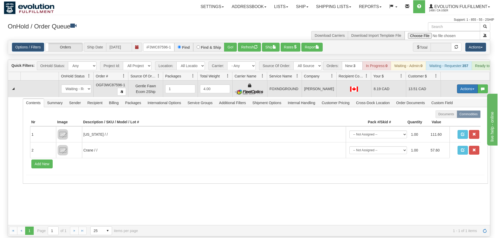
click at [458, 85] on button "Actions" at bounding box center [467, 89] width 21 height 9
click at [453, 116] on link "Ship" at bounding box center [456, 119] width 41 height 7
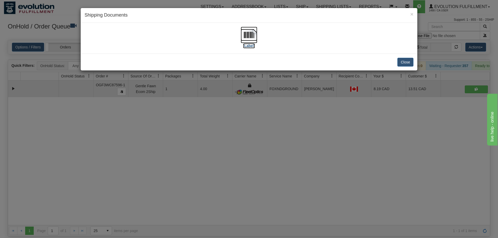
click at [246, 41] on img at bounding box center [249, 35] width 17 height 17
drag, startPoint x: 152, startPoint y: 117, endPoint x: 134, endPoint y: 17, distance: 102.5
click at [154, 114] on div "× Shipping Documents [Label] Close" at bounding box center [249, 119] width 498 height 238
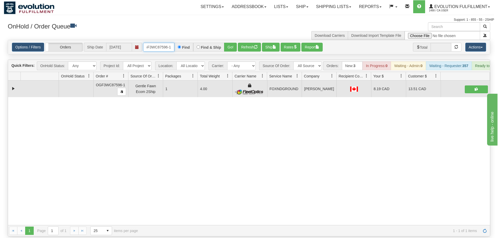
click at [165, 43] on input "OGF3WC87596-1" at bounding box center [158, 47] width 31 height 9
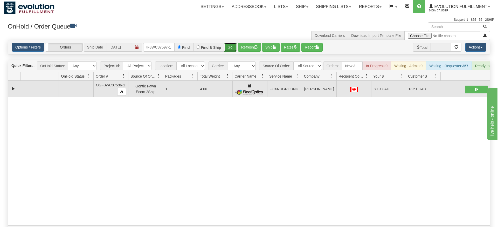
click at [234, 50] on div "Is equal to Is not equal to Contains Does not contains CAD USD EUR ZAR [PERSON_…" at bounding box center [249, 138] width 490 height 197
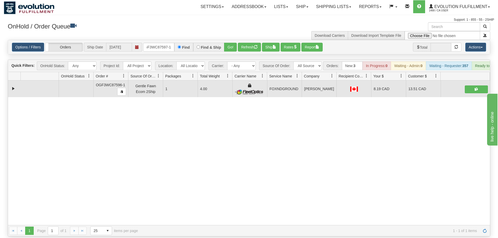
click at [232, 44] on div "Options / Filters Group Shipments Orders Ship Date [DATE] OGF3WC87597-1 Find Fi…" at bounding box center [249, 47] width 482 height 14
click at [234, 43] on button "Go!" at bounding box center [230, 47] width 13 height 9
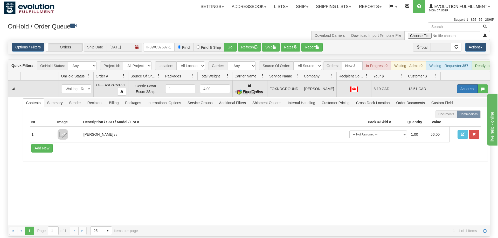
click at [462, 85] on button "Actions" at bounding box center [467, 89] width 21 height 9
click at [443, 117] on span "Ship" at bounding box center [446, 119] width 11 height 4
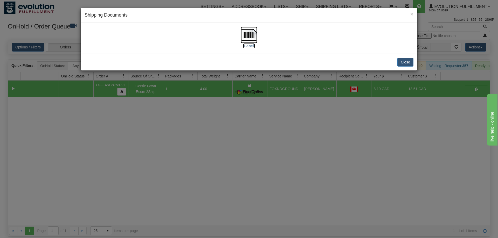
click at [249, 31] on img at bounding box center [249, 35] width 17 height 17
drag, startPoint x: 137, startPoint y: 134, endPoint x: 129, endPoint y: 41, distance: 92.9
click at [137, 133] on div "× Shipping Documents [Label] Close" at bounding box center [249, 119] width 498 height 238
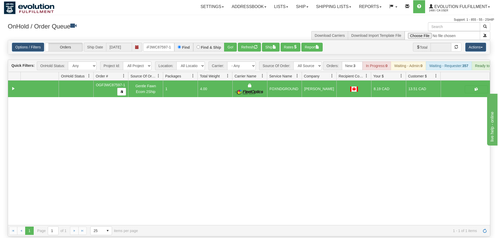
click at [149, 40] on div "Options / Filters Group Shipments Orders Ship Date [DATE] OGF3WC87597-1 Find Fi…" at bounding box center [249, 47] width 482 height 14
click at [154, 43] on input "OGF3WC87597-1" at bounding box center [158, 47] width 31 height 9
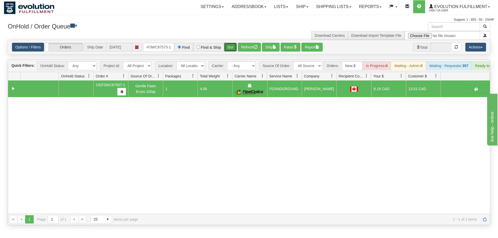
drag, startPoint x: 233, startPoint y: 43, endPoint x: 233, endPoint y: 53, distance: 10.6
click at [233, 53] on div "Is equal to Is not equal to Contains Does not contains CAD USD EUR ZAR [PERSON_…" at bounding box center [249, 132] width 490 height 185
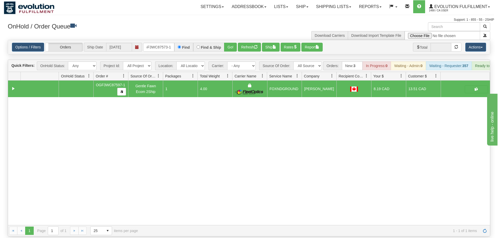
click at [234, 40] on div "Options / Filters Group Shipments Orders Ship Date [DATE] OGF3WC87573-1 Find Fi…" at bounding box center [249, 47] width 482 height 14
click at [234, 43] on button "Go!" at bounding box center [230, 47] width 13 height 9
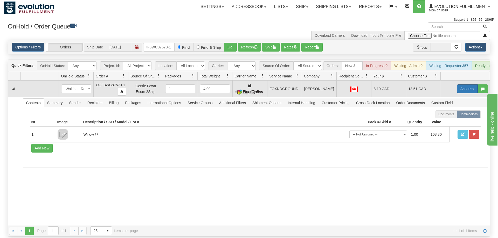
click at [468, 85] on button "Actions" at bounding box center [467, 89] width 21 height 9
click at [448, 116] on link "Ship" at bounding box center [456, 119] width 41 height 7
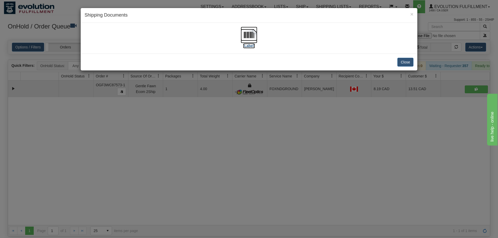
click at [245, 43] on img at bounding box center [249, 35] width 17 height 17
drag, startPoint x: 137, startPoint y: 127, endPoint x: 141, endPoint y: 64, distance: 63.6
click at [142, 119] on div "× Shipping Documents [Label] Close" at bounding box center [249, 119] width 498 height 238
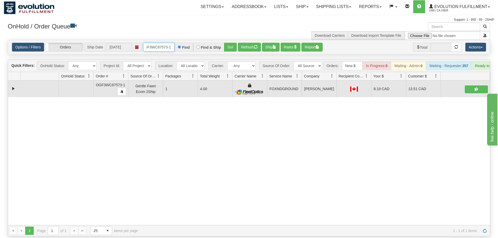
click at [158, 43] on input "OGF3WC87573-1" at bounding box center [158, 47] width 31 height 9
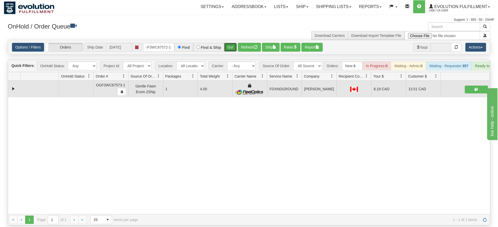
drag, startPoint x: 233, startPoint y: 40, endPoint x: 233, endPoint y: 51, distance: 10.4
click at [233, 51] on div "Is equal to Is not equal to Contains Does not contains CAD USD EUR ZAR [PERSON_…" at bounding box center [249, 132] width 490 height 185
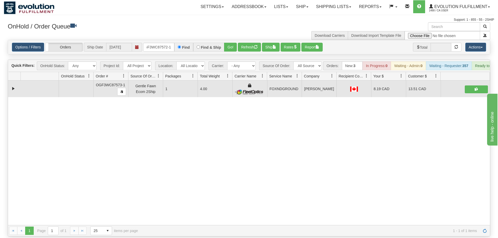
click at [231, 40] on div "Options / Filters Group Shipments Orders Ship Date [DATE] OGF3WC87572-1 Find Fi…" at bounding box center [249, 47] width 482 height 14
click at [232, 43] on button "Go!" at bounding box center [230, 47] width 13 height 9
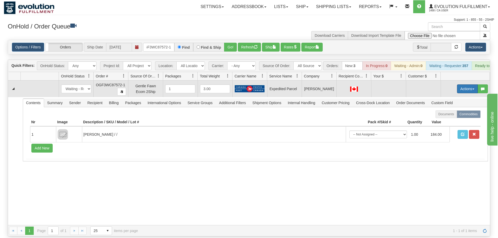
click at [462, 85] on button "Actions" at bounding box center [467, 89] width 21 height 9
click at [454, 103] on span "Refresh Rates" at bounding box center [454, 105] width 27 height 4
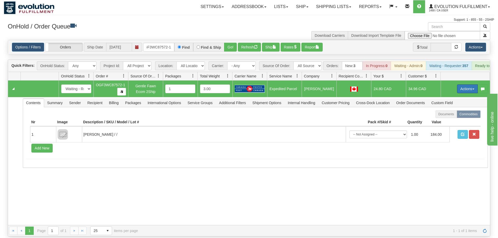
click at [464, 85] on button "Actions" at bounding box center [467, 89] width 21 height 9
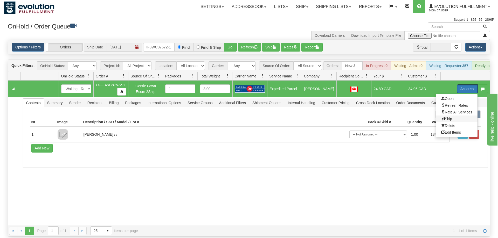
click at [451, 117] on span "Ship" at bounding box center [446, 119] width 11 height 4
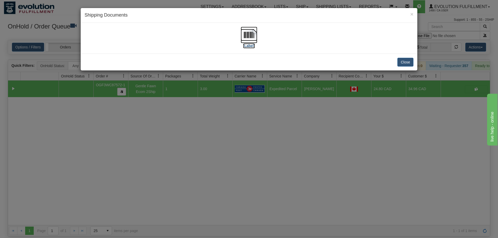
click at [246, 33] on img at bounding box center [249, 35] width 17 height 17
drag, startPoint x: 140, startPoint y: 166, endPoint x: 145, endPoint y: 112, distance: 53.6
click at [141, 163] on div "× Shipping Documents [Label] Close" at bounding box center [249, 119] width 498 height 238
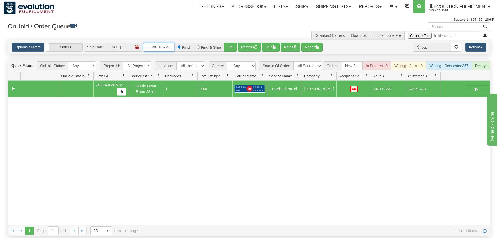
click at [155, 43] on input "OGF3WC87572-1" at bounding box center [158, 47] width 31 height 9
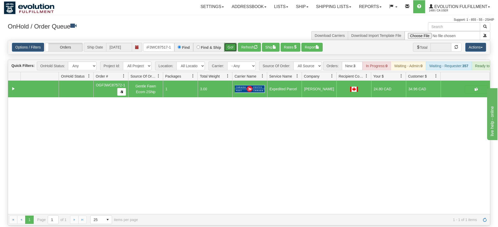
drag, startPoint x: 236, startPoint y: 41, endPoint x: 229, endPoint y: 36, distance: 8.9
click at [234, 50] on div "Is equal to Is not equal to Contains Does not contains CAD USD EUR ZAR [PERSON_…" at bounding box center [249, 132] width 490 height 185
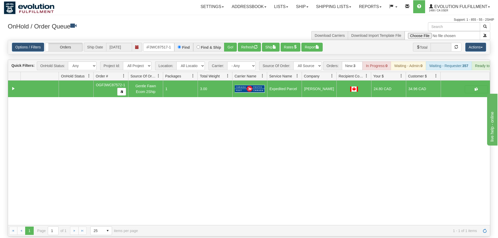
click at [228, 40] on div "Options / Filters Group Shipments Orders Ship Date [DATE] OGF3WC87517-1 Find Fi…" at bounding box center [249, 47] width 482 height 14
click at [224, 43] on div "Find & Ship" at bounding box center [208, 47] width 31 height 9
click at [227, 43] on button "Go!" at bounding box center [230, 47] width 13 height 9
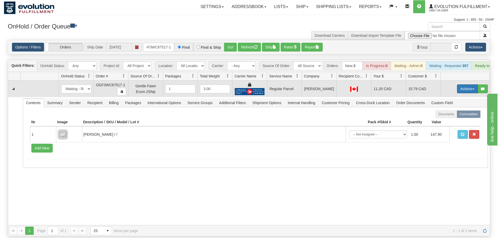
click at [458, 85] on button "Actions" at bounding box center [467, 89] width 21 height 9
click at [457, 110] on span "Rate All Services" at bounding box center [456, 112] width 31 height 4
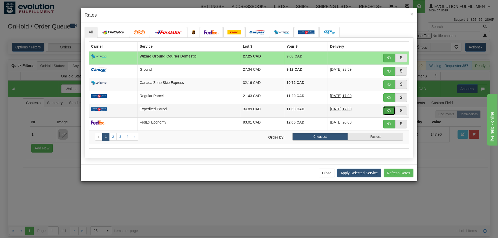
click at [389, 113] on span "button" at bounding box center [389, 111] width 4 height 4
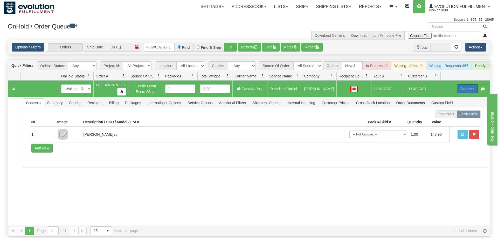
click at [462, 85] on button "Actions" at bounding box center [467, 89] width 21 height 9
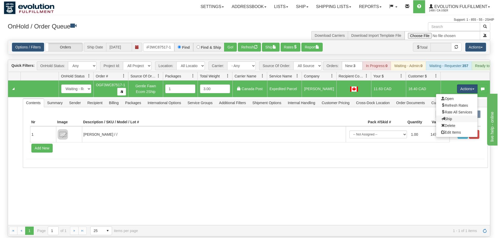
click at [454, 116] on link "Ship" at bounding box center [456, 119] width 41 height 7
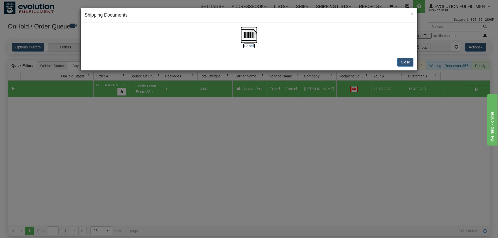
click at [248, 39] on img at bounding box center [249, 35] width 17 height 17
drag, startPoint x: 125, startPoint y: 188, endPoint x: 166, endPoint y: 66, distance: 128.8
click at [128, 180] on div "× Shipping Documents [Label] Close" at bounding box center [249, 119] width 498 height 238
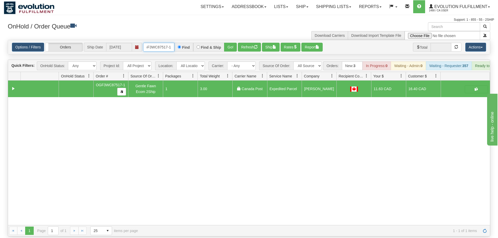
click at [152, 43] on input "OGF3WC87517-1" at bounding box center [158, 47] width 31 height 9
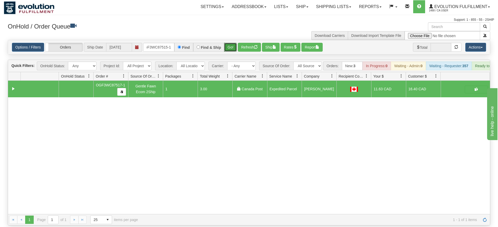
click at [235, 43] on button "Go!" at bounding box center [230, 47] width 13 height 9
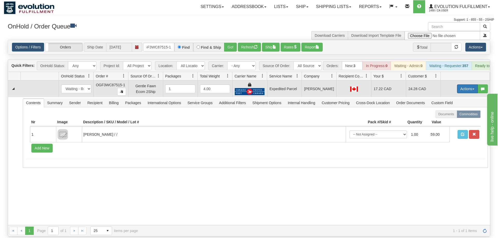
click at [460, 85] on button "Actions" at bounding box center [467, 89] width 21 height 9
click at [445, 117] on span "Ship" at bounding box center [446, 119] width 11 height 4
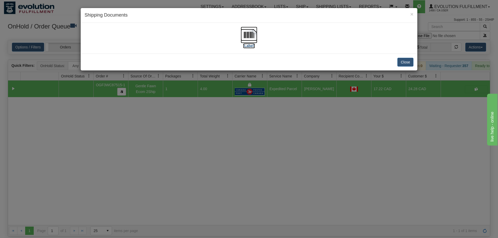
click at [249, 33] on img at bounding box center [249, 35] width 17 height 17
drag, startPoint x: 178, startPoint y: 171, endPoint x: 162, endPoint y: 37, distance: 135.2
click at [178, 167] on div "× Shipping Documents [Label] Close" at bounding box center [249, 119] width 498 height 238
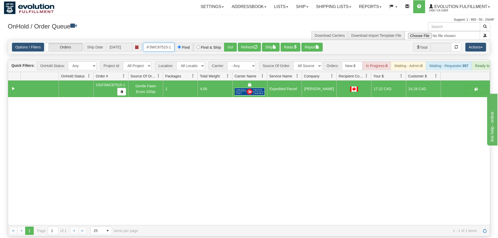
click at [161, 43] on input "OGF3WC87515-1" at bounding box center [158, 47] width 31 height 9
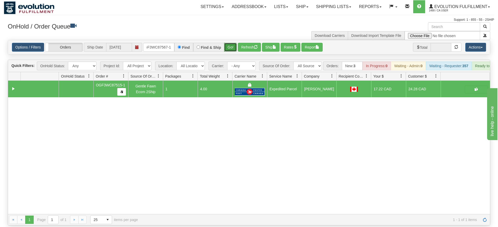
click at [231, 52] on div "Is equal to Is not equal to Contains Does not contains CAD USD EUR ZAR [PERSON_…" at bounding box center [249, 132] width 490 height 185
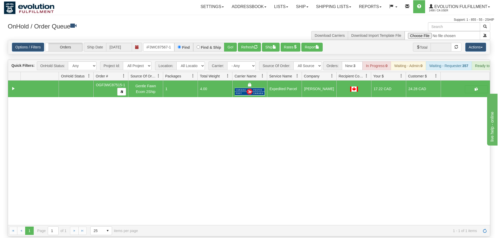
click at [234, 31] on div "OnHold / Order Queue" at bounding box center [126, 27] width 245 height 10
click at [227, 43] on button "Go!" at bounding box center [230, 47] width 13 height 9
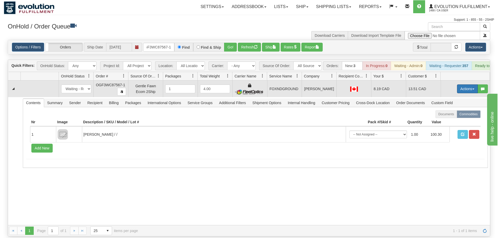
click at [466, 85] on button "Actions" at bounding box center [467, 89] width 21 height 9
click at [449, 117] on span "Ship" at bounding box center [446, 119] width 11 height 4
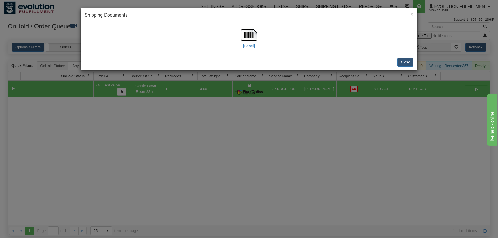
click at [244, 25] on div "[Label]" at bounding box center [249, 38] width 337 height 31
click at [244, 44] on label "[Label]" at bounding box center [249, 45] width 12 height 5
drag, startPoint x: 121, startPoint y: 183, endPoint x: 138, endPoint y: 30, distance: 153.4
click at [123, 175] on div "× Shipping Documents [Label] Close" at bounding box center [249, 119] width 498 height 238
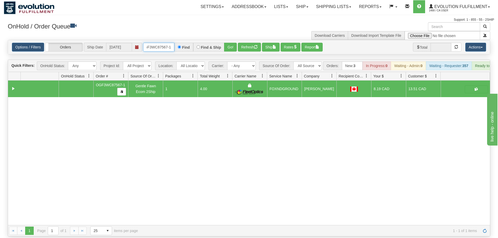
click at [157, 43] on input "OGF3WC87567-1" at bounding box center [158, 47] width 31 height 9
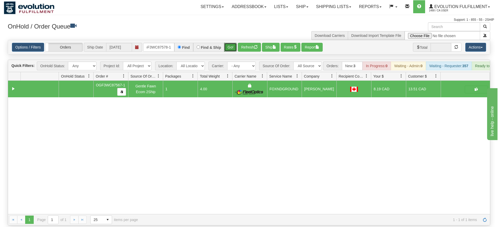
drag, startPoint x: 226, startPoint y: 40, endPoint x: 229, endPoint y: 46, distance: 6.9
click at [226, 51] on div "Is equal to Is not equal to Contains Does not contains CAD USD EUR ZAR [PERSON_…" at bounding box center [249, 132] width 490 height 185
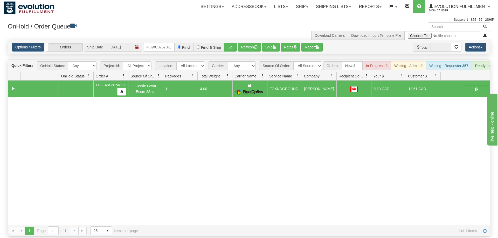
click at [232, 40] on div "Options / Filters Group Shipments Orders Ship Date [DATE] OGF3WC87578-1 Find Fi…" at bounding box center [249, 47] width 482 height 14
click at [231, 43] on button "Go!" at bounding box center [230, 47] width 13 height 9
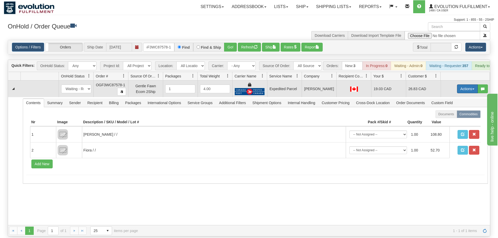
click at [477, 85] on button "Actions" at bounding box center [467, 89] width 21 height 9
click at [450, 116] on link "Ship" at bounding box center [456, 119] width 41 height 7
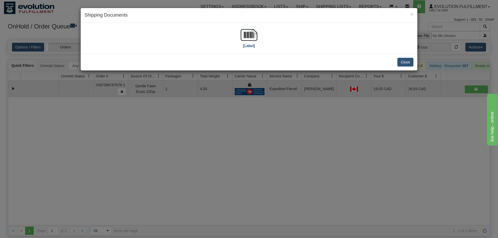
drag, startPoint x: 262, startPoint y: 41, endPoint x: 256, endPoint y: 38, distance: 7.2
click at [261, 41] on div "[Label]" at bounding box center [249, 38] width 329 height 23
click at [256, 37] on img at bounding box center [249, 35] width 17 height 17
drag, startPoint x: 177, startPoint y: 135, endPoint x: 151, endPoint y: 36, distance: 102.1
click at [177, 131] on div "× Shipping Documents [Label] Close" at bounding box center [249, 119] width 498 height 238
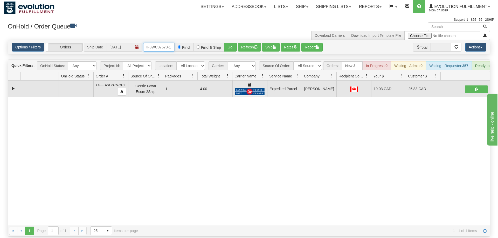
click at [158, 43] on input "OGF3WC87578-1" at bounding box center [158, 47] width 31 height 9
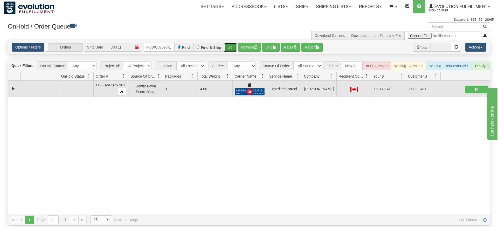
click at [226, 48] on div "Is equal to Is not equal to Contains Does not contains CAD USD EUR ZAR [PERSON_…" at bounding box center [249, 132] width 490 height 185
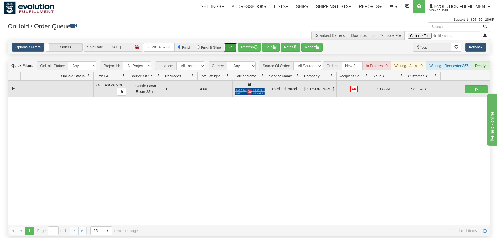
click at [232, 43] on button "Go!" at bounding box center [230, 47] width 13 height 9
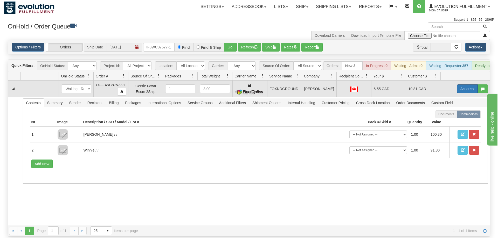
click at [463, 85] on button "Actions" at bounding box center [467, 89] width 21 height 9
click at [459, 116] on link "Ship" at bounding box center [456, 119] width 41 height 7
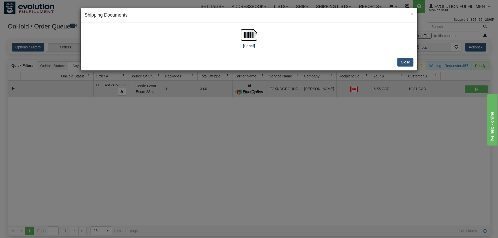
drag, startPoint x: 258, startPoint y: 42, endPoint x: 252, endPoint y: 41, distance: 6.8
click at [258, 42] on div "[Label]" at bounding box center [249, 38] width 329 height 23
click at [252, 41] on img at bounding box center [249, 35] width 17 height 17
drag, startPoint x: 175, startPoint y: 159, endPoint x: 156, endPoint y: 36, distance: 124.5
click at [174, 149] on div "× Shipping Documents [Label] Close" at bounding box center [249, 119] width 498 height 238
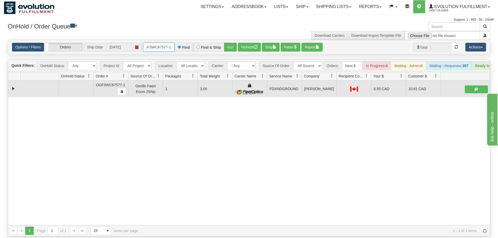
click at [164, 43] on input "OGF3WC87577-1" at bounding box center [158, 47] width 31 height 9
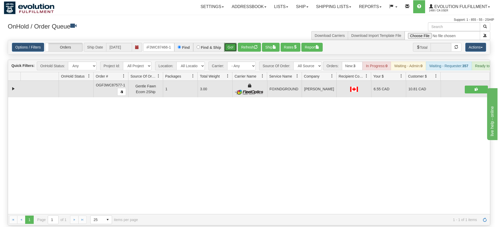
click at [232, 51] on div "Is equal to Is not equal to Contains Does not contains CAD USD EUR ZAR [PERSON_…" at bounding box center [249, 132] width 490 height 185
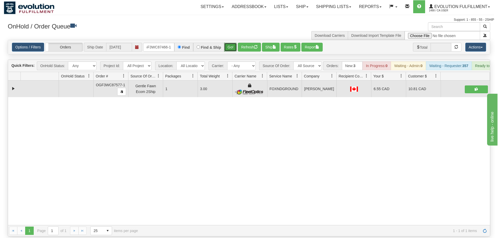
click at [231, 43] on button "Go!" at bounding box center [230, 47] width 13 height 9
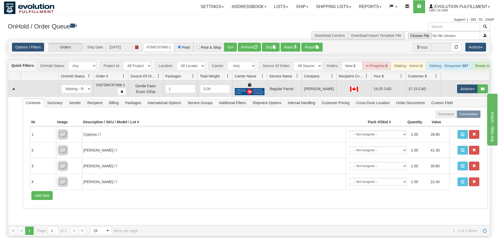
click at [455, 81] on td "Actions Open Refresh Rates Rate All Services Ship Delete Edit Items" at bounding box center [465, 89] width 49 height 17
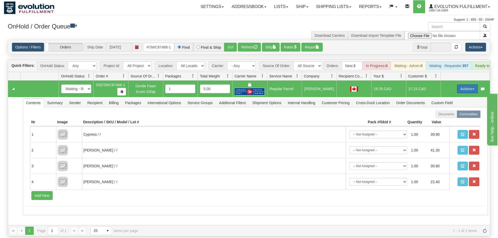
click at [459, 85] on button "Actions" at bounding box center [467, 89] width 21 height 9
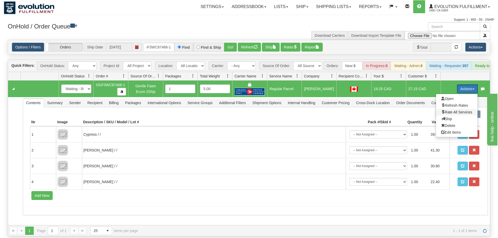
click at [451, 110] on span "Rate All Services" at bounding box center [456, 112] width 31 height 4
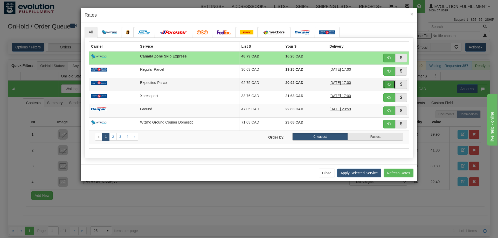
click at [389, 82] on span "button" at bounding box center [389, 84] width 4 height 4
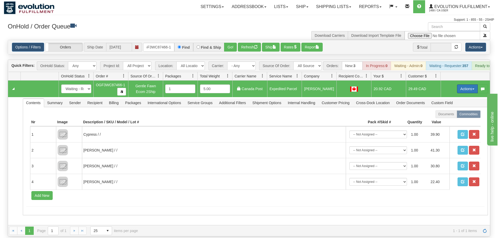
click at [463, 85] on button "Actions" at bounding box center [467, 89] width 21 height 9
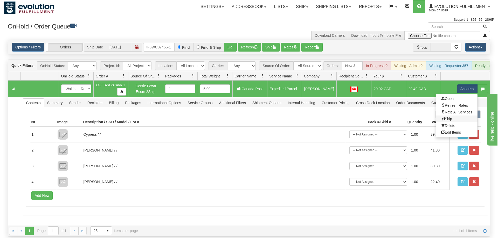
click at [455, 116] on link "Ship" at bounding box center [456, 119] width 41 height 7
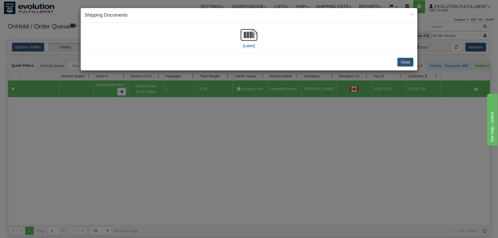
click at [259, 44] on div "[Label]" at bounding box center [249, 38] width 329 height 23
click at [250, 37] on img at bounding box center [249, 35] width 17 height 17
click at [167, 116] on div "× Shipping Documents [Label] Close" at bounding box center [249, 119] width 498 height 238
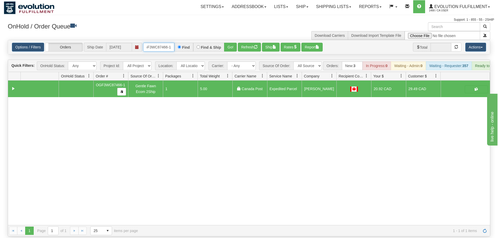
click at [164, 43] on input "OGF3WC87466-1" at bounding box center [158, 47] width 31 height 9
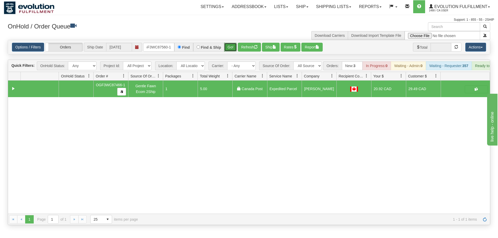
click at [233, 51] on div "Is equal to Is not equal to Contains Does not contains CAD USD EUR ZAR [PERSON_…" at bounding box center [249, 132] width 490 height 185
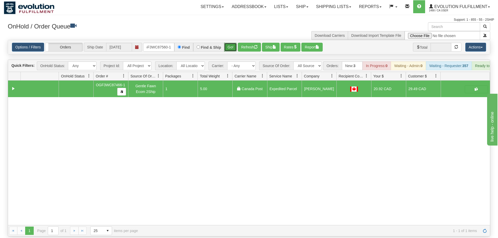
click at [232, 44] on button "Go!" at bounding box center [230, 47] width 13 height 9
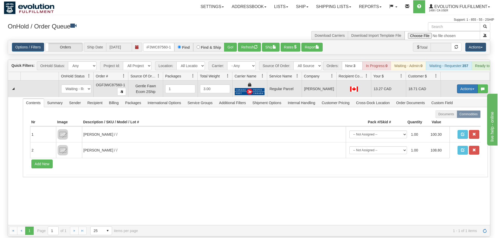
click at [469, 85] on button "Actions" at bounding box center [467, 89] width 21 height 9
click at [451, 110] on span "Rate All Services" at bounding box center [456, 112] width 31 height 4
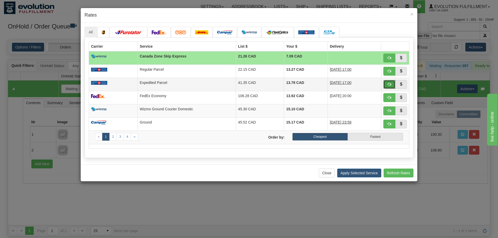
click at [390, 84] on span "button" at bounding box center [389, 84] width 4 height 4
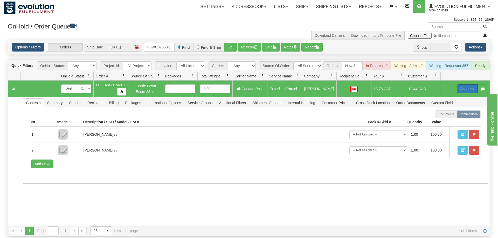
click at [462, 85] on button "Actions" at bounding box center [467, 89] width 21 height 9
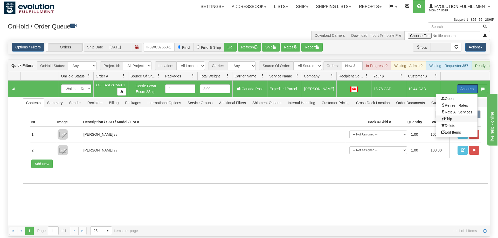
click at [443, 117] on span "Ship" at bounding box center [446, 119] width 11 height 4
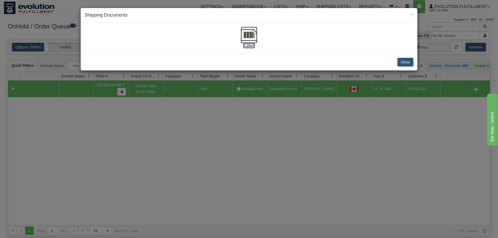
click at [247, 41] on img at bounding box center [249, 35] width 17 height 17
drag, startPoint x: 141, startPoint y: 143, endPoint x: 138, endPoint y: 35, distance: 107.6
click at [137, 119] on div "× Shipping Documents [Label] Close" at bounding box center [249, 119] width 498 height 238
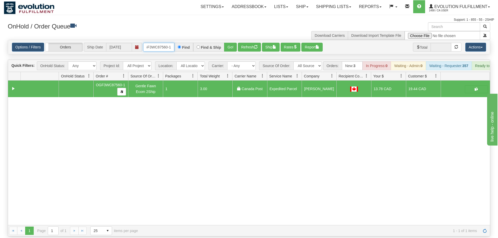
click at [155, 43] on input "OGF3WC87560-1" at bounding box center [158, 47] width 31 height 9
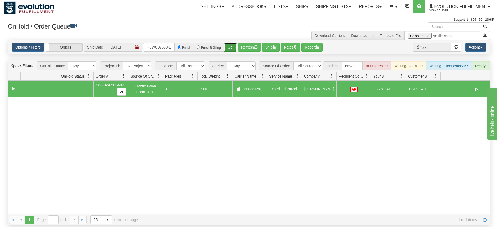
click at [231, 49] on div "Is equal to Is not equal to Contains Does not contains CAD USD EUR ZAR [PERSON_…" at bounding box center [249, 132] width 490 height 185
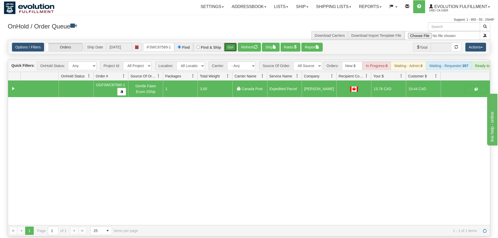
click at [231, 43] on button "Go!" at bounding box center [230, 47] width 13 height 9
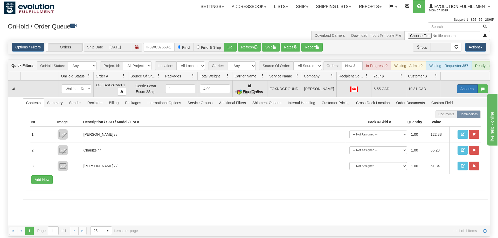
click at [465, 85] on button "Actions" at bounding box center [467, 89] width 21 height 9
click at [448, 117] on span "Ship" at bounding box center [446, 119] width 11 height 4
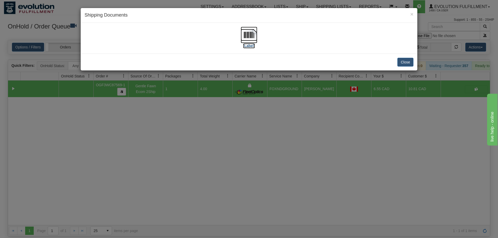
click at [248, 37] on img at bounding box center [249, 35] width 17 height 17
drag, startPoint x: 139, startPoint y: 113, endPoint x: 134, endPoint y: 17, distance: 96.1
click at [138, 103] on div "× Shipping Documents [Label] Close" at bounding box center [249, 119] width 498 height 238
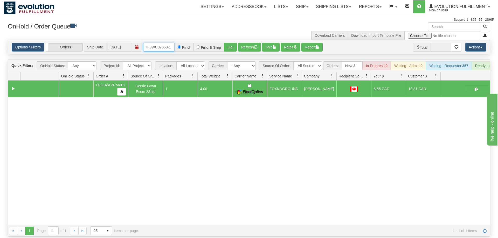
click at [151, 43] on input "OGF3WC87569-1" at bounding box center [158, 47] width 31 height 9
drag, startPoint x: 240, startPoint y: 42, endPoint x: 235, endPoint y: 45, distance: 5.8
click at [240, 53] on div "Is equal to Is not equal to Contains Does not contains CAD USD EUR ZAR [PERSON_…" at bounding box center [249, 138] width 490 height 197
click at [225, 43] on button "Go!" at bounding box center [230, 47] width 13 height 9
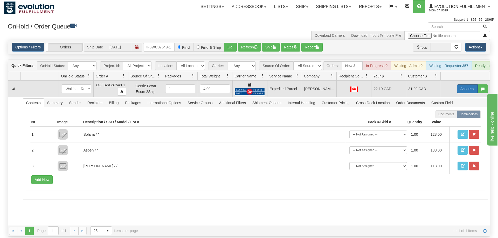
click at [468, 85] on button "Actions" at bounding box center [467, 89] width 21 height 9
click at [445, 117] on span "Ship" at bounding box center [446, 119] width 11 height 4
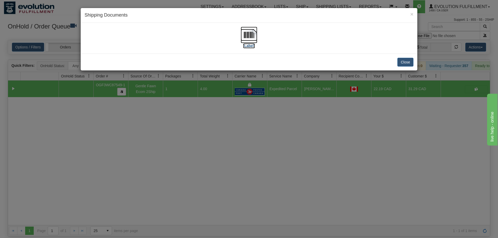
click at [253, 38] on img at bounding box center [249, 35] width 17 height 17
drag, startPoint x: 126, startPoint y: 134, endPoint x: 126, endPoint y: 106, distance: 28.5
click at [126, 133] on div "× Shipping Documents [Label] Close" at bounding box center [249, 119] width 498 height 238
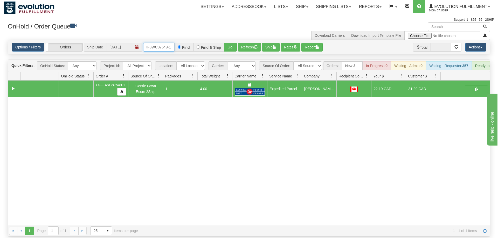
click at [150, 43] on input "OGF3WC87549-1" at bounding box center [158, 47] width 31 height 9
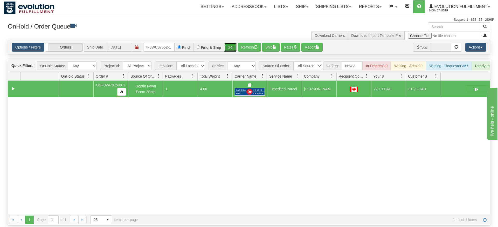
click at [228, 48] on div "Is equal to Is not equal to Contains Does not contains CAD USD EUR ZAR [PERSON_…" at bounding box center [249, 132] width 490 height 185
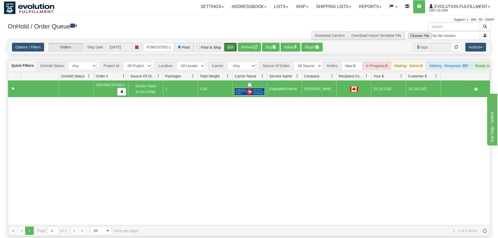
click at [231, 43] on button "Go!" at bounding box center [230, 47] width 13 height 9
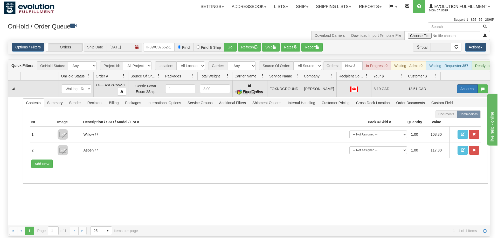
click at [470, 85] on button "Actions" at bounding box center [467, 89] width 21 height 9
click at [456, 116] on link "Ship" at bounding box center [456, 119] width 41 height 7
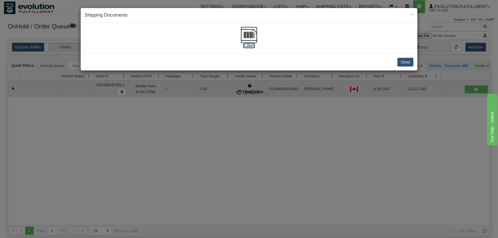
click at [250, 36] on img at bounding box center [249, 35] width 17 height 17
click at [147, 142] on div "× Shipping Documents [Label] Close" at bounding box center [249, 119] width 498 height 238
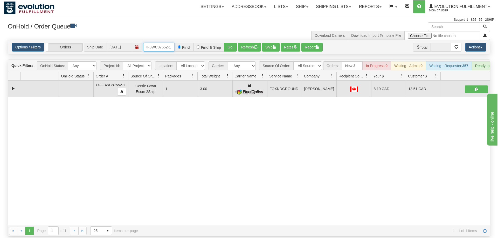
click at [165, 43] on input "OGF3WC87552-1" at bounding box center [158, 47] width 31 height 9
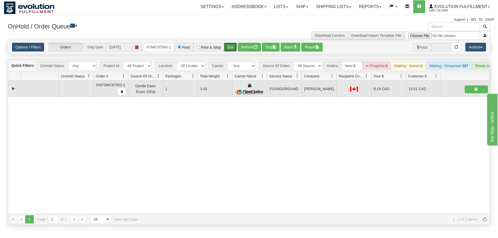
drag, startPoint x: 231, startPoint y: 41, endPoint x: 231, endPoint y: 45, distance: 3.9
click at [231, 50] on div "Is equal to Is not equal to Contains Does not contains CAD USD EUR ZAR [PERSON_…" at bounding box center [249, 132] width 490 height 185
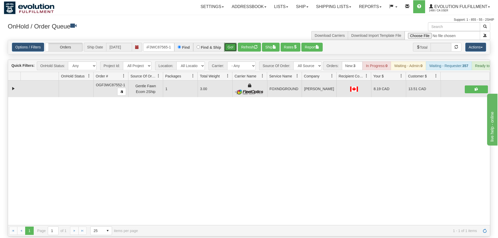
click at [231, 43] on button "Go!" at bounding box center [230, 47] width 13 height 9
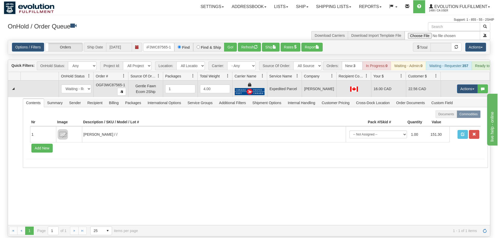
click at [462, 81] on td "Actions Open Refresh Rates Rate All Services Ship Delete Edit Items" at bounding box center [465, 89] width 49 height 17
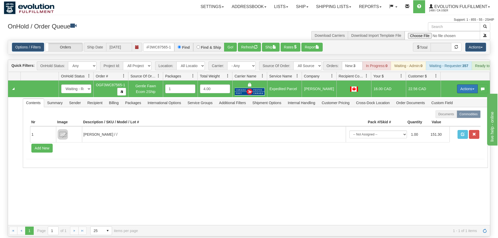
click at [462, 86] on button "Actions" at bounding box center [467, 89] width 21 height 9
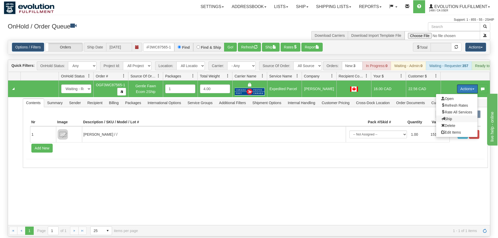
click at [449, 117] on span "Ship" at bounding box center [446, 119] width 11 height 4
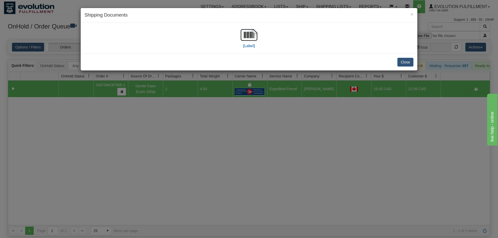
click at [236, 33] on div "[Label]" at bounding box center [249, 38] width 329 height 23
click at [244, 31] on img at bounding box center [249, 35] width 17 height 17
drag, startPoint x: 161, startPoint y: 146, endPoint x: 164, endPoint y: 47, distance: 99.1
click at [161, 142] on div "× Shipping Documents [Label] Close" at bounding box center [249, 119] width 498 height 238
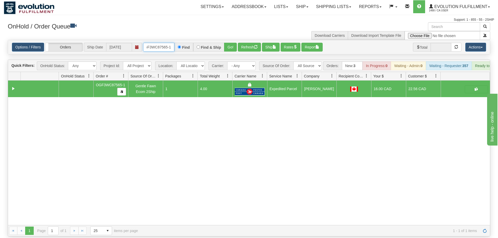
click at [169, 43] on input "OGF3WC87565-1" at bounding box center [158, 47] width 31 height 9
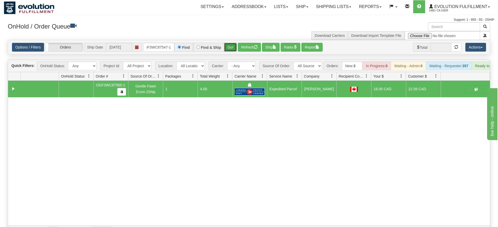
click at [232, 51] on div "Is equal to Is not equal to Contains Does not contains CAD USD EUR ZAR [PERSON_…" at bounding box center [249, 138] width 490 height 197
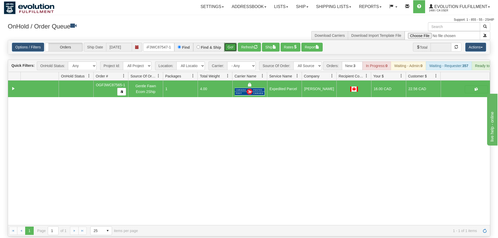
click at [232, 44] on button "Go!" at bounding box center [230, 47] width 13 height 9
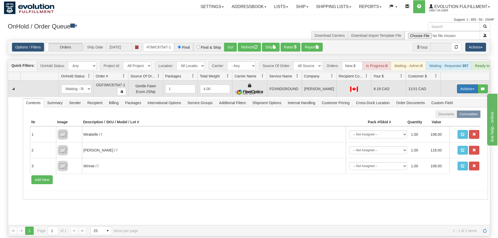
click at [469, 85] on button "Actions" at bounding box center [467, 89] width 21 height 9
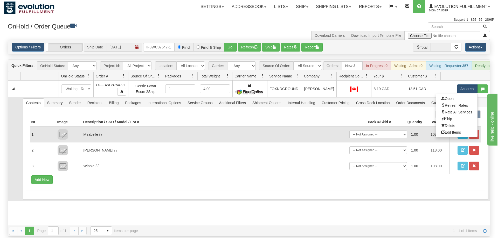
drag, startPoint x: 455, startPoint y: 111, endPoint x: 458, endPoint y: 128, distance: 17.3
click at [455, 116] on link "Ship" at bounding box center [456, 119] width 41 height 7
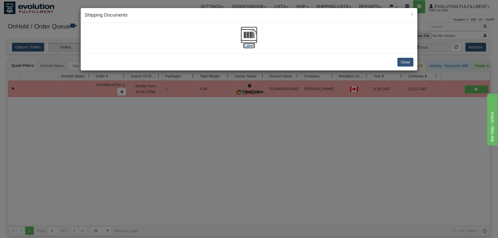
click at [251, 35] on img at bounding box center [249, 35] width 17 height 17
drag, startPoint x: 111, startPoint y: 183, endPoint x: 126, endPoint y: 42, distance: 141.8
click at [114, 176] on div "× Shipping Documents [Label] Close" at bounding box center [249, 119] width 498 height 238
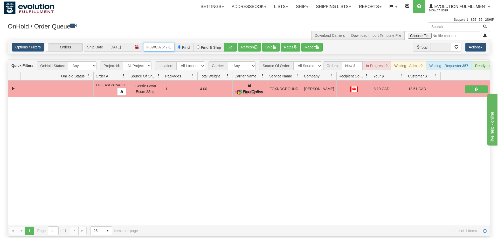
click at [156, 43] on input "OGF3WC87547-1" at bounding box center [158, 47] width 31 height 9
drag, startPoint x: 230, startPoint y: 39, endPoint x: 230, endPoint y: 44, distance: 4.7
click at [230, 50] on div "Is equal to Is not equal to Contains Does not contains CAD USD EUR ZAR [PERSON_…" at bounding box center [249, 138] width 490 height 197
click at [230, 44] on button "Go!" at bounding box center [230, 47] width 13 height 9
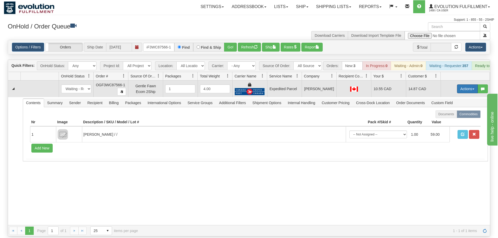
click at [465, 85] on button "Actions" at bounding box center [467, 89] width 21 height 9
click at [451, 116] on link "Ship" at bounding box center [456, 119] width 41 height 7
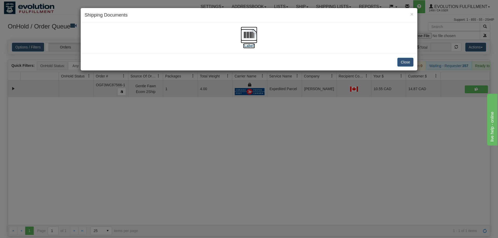
click at [248, 36] on img at bounding box center [249, 35] width 17 height 17
drag, startPoint x: 201, startPoint y: 143, endPoint x: 155, endPoint y: 31, distance: 122.0
click at [201, 139] on div "× Shipping Documents [Label] Close" at bounding box center [249, 119] width 498 height 238
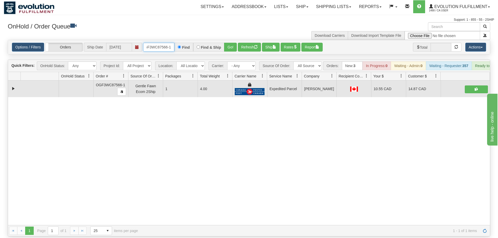
click at [161, 43] on input "OGF3WC87566-1" at bounding box center [158, 47] width 31 height 9
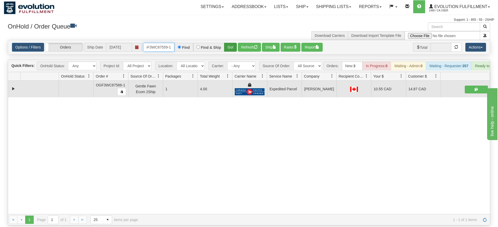
type input "OGF3WC87559-1"
drag, startPoint x: 234, startPoint y: 39, endPoint x: 234, endPoint y: 50, distance: 11.1
click at [234, 50] on div "Is equal to Is not equal to Contains Does not contains CAD USD EUR ZAR [PERSON_…" at bounding box center [249, 132] width 490 height 185
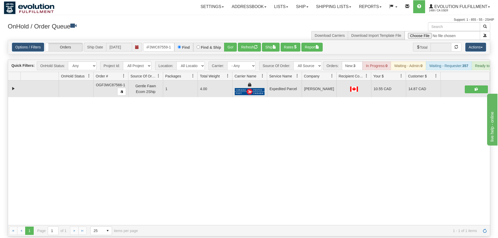
click at [232, 40] on div "Options / Filters Group Shipments Orders Ship Date [DATE] OGF3WC87559-1 Find Fi…" at bounding box center [249, 47] width 482 height 14
click at [232, 43] on button "Go!" at bounding box center [230, 47] width 13 height 9
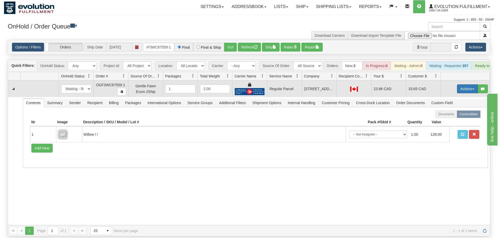
click at [458, 85] on button "Actions" at bounding box center [467, 89] width 21 height 9
click at [448, 110] on span "Rate All Services" at bounding box center [456, 112] width 31 height 4
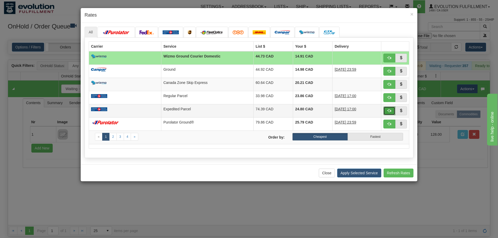
click at [392, 112] on button "button" at bounding box center [389, 111] width 12 height 9
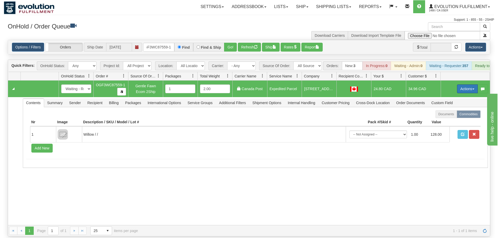
click at [457, 85] on button "Actions" at bounding box center [467, 89] width 21 height 9
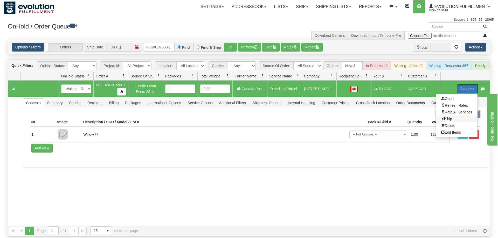
click at [450, 117] on span "Ship" at bounding box center [446, 119] width 11 height 4
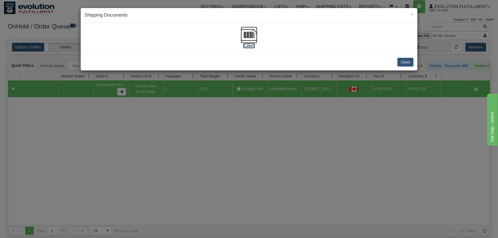
click at [253, 31] on img at bounding box center [249, 35] width 17 height 17
drag, startPoint x: 132, startPoint y: 226, endPoint x: 140, endPoint y: 218, distance: 11.8
click at [135, 222] on div "× Shipping Documents [Label] Close" at bounding box center [249, 119] width 498 height 238
